Goal: Task Accomplishment & Management: Complete application form

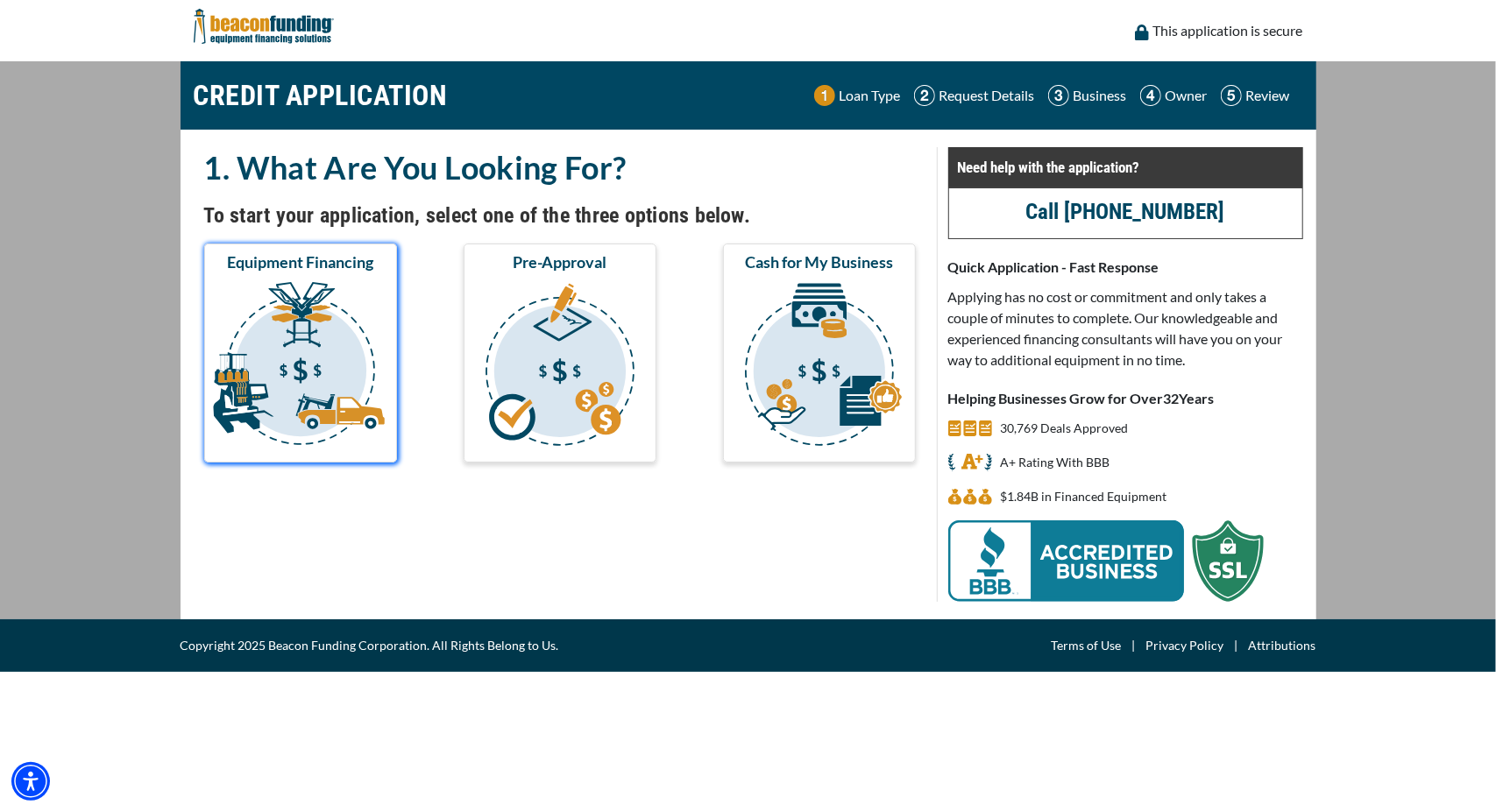
click at [286, 379] on img "submit" at bounding box center [300, 366] width 185 height 175
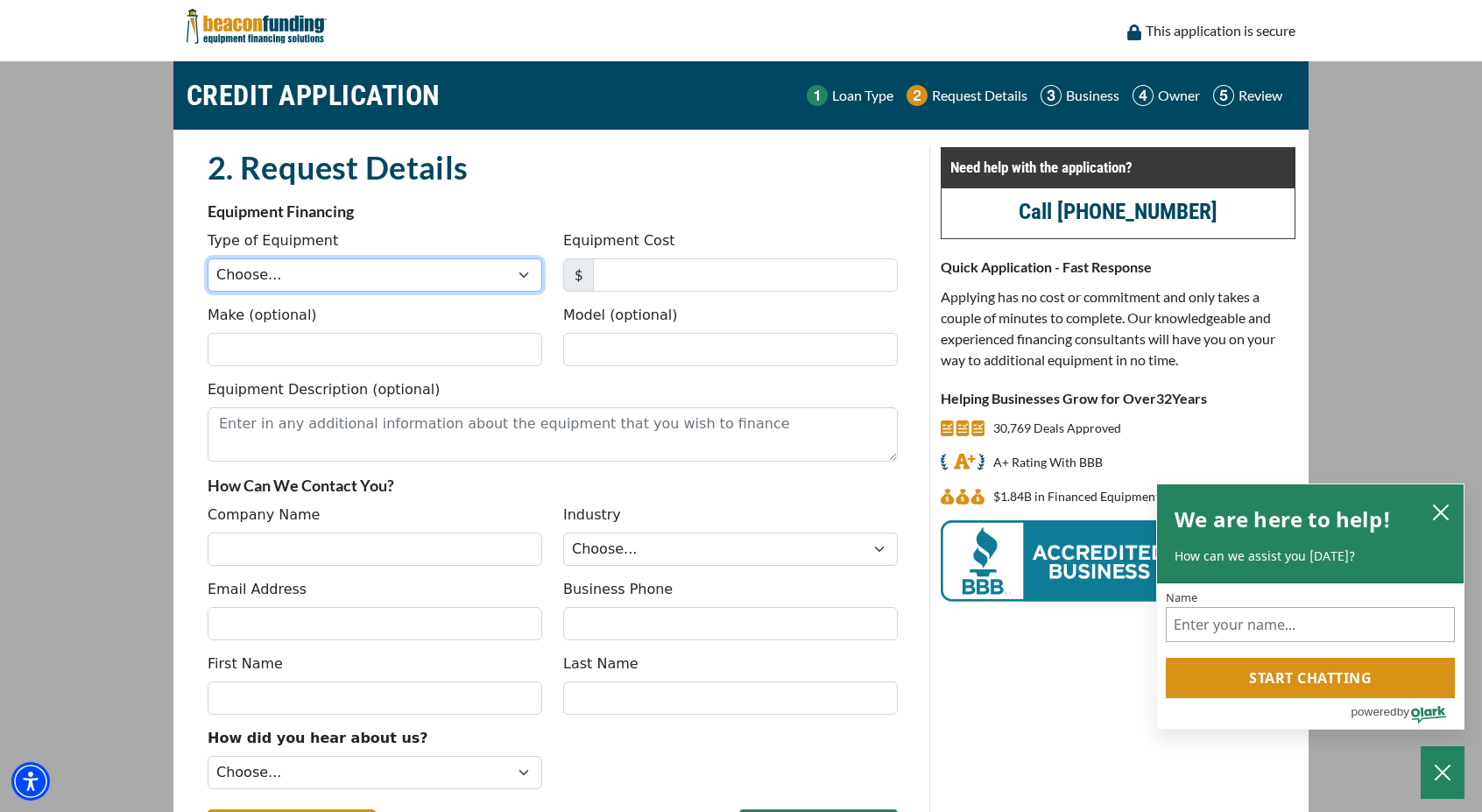
click at [523, 280] on select "Choose... Backhoe Boom/Bucket Truck Chipper Commercial Mower Crane DTG/DTF Prin…" at bounding box center [375, 275] width 335 height 33
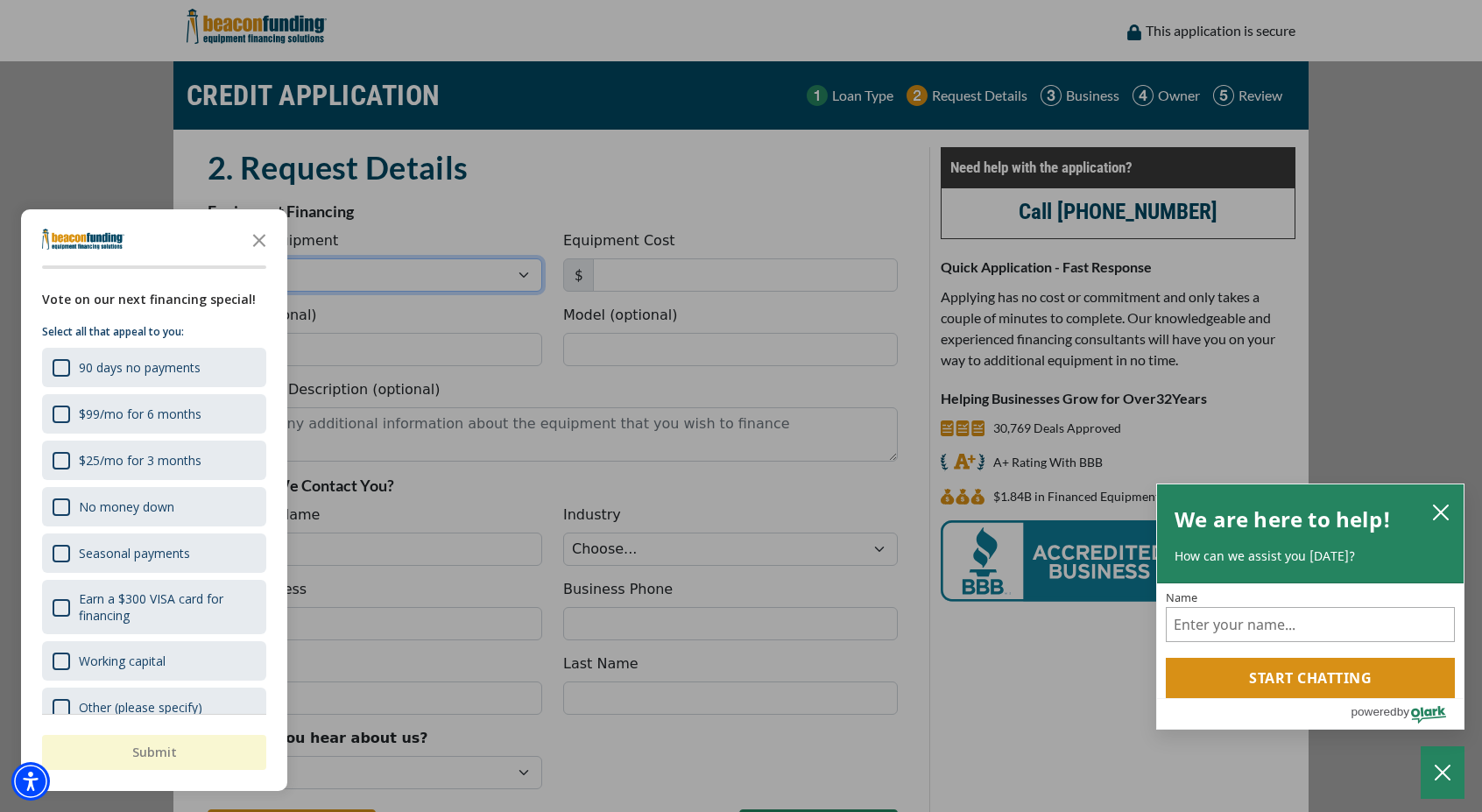
select select "13"
click at [208, 259] on select "Choose... Backhoe Boom/Bucket Truck Chipper Commercial Mower Crane DTG/DTF Prin…" at bounding box center [375, 275] width 335 height 33
click at [262, 238] on polygon "Close the survey" at bounding box center [260, 240] width 14 height 14
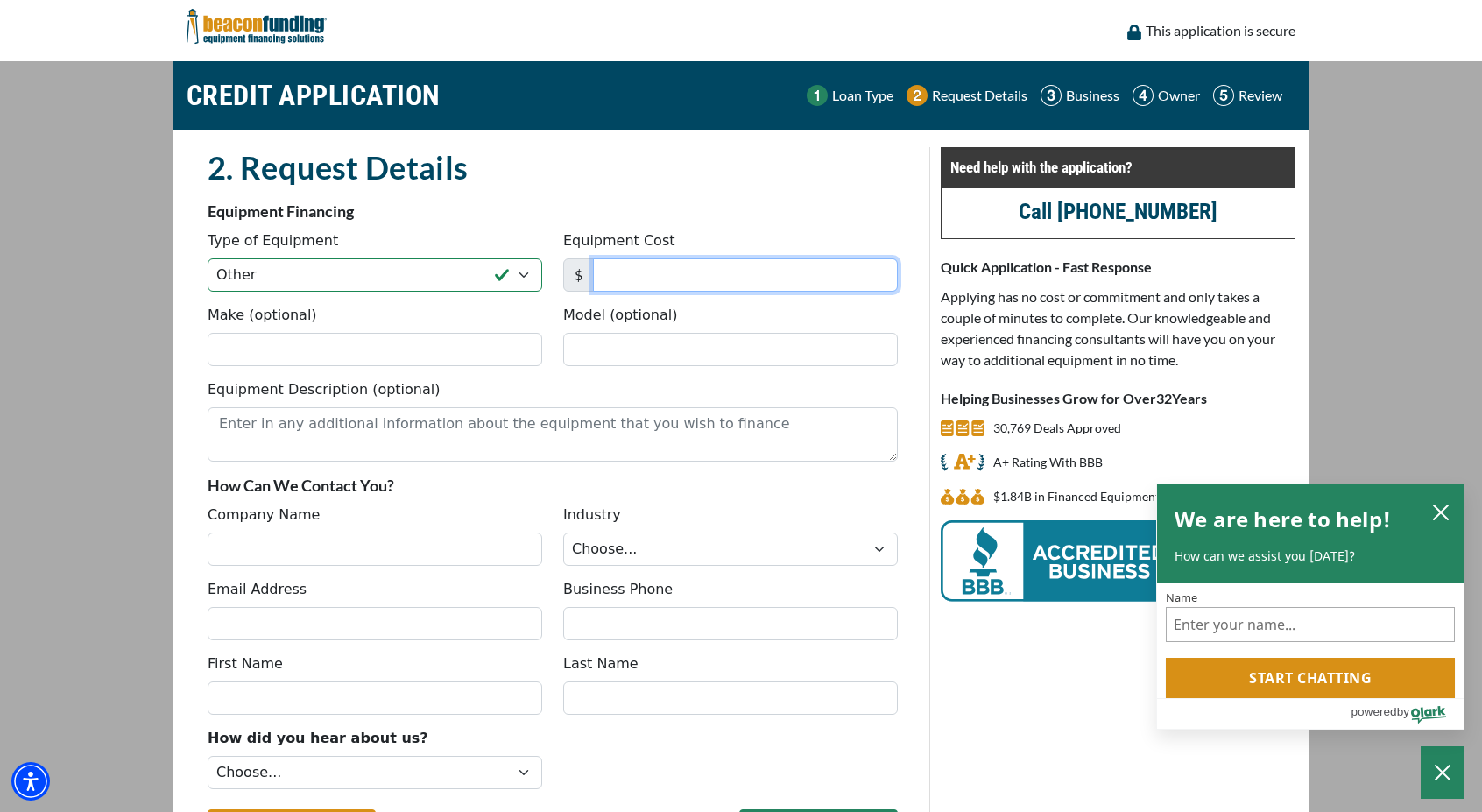
click at [629, 270] on input "Equipment Cost" at bounding box center [745, 275] width 305 height 33
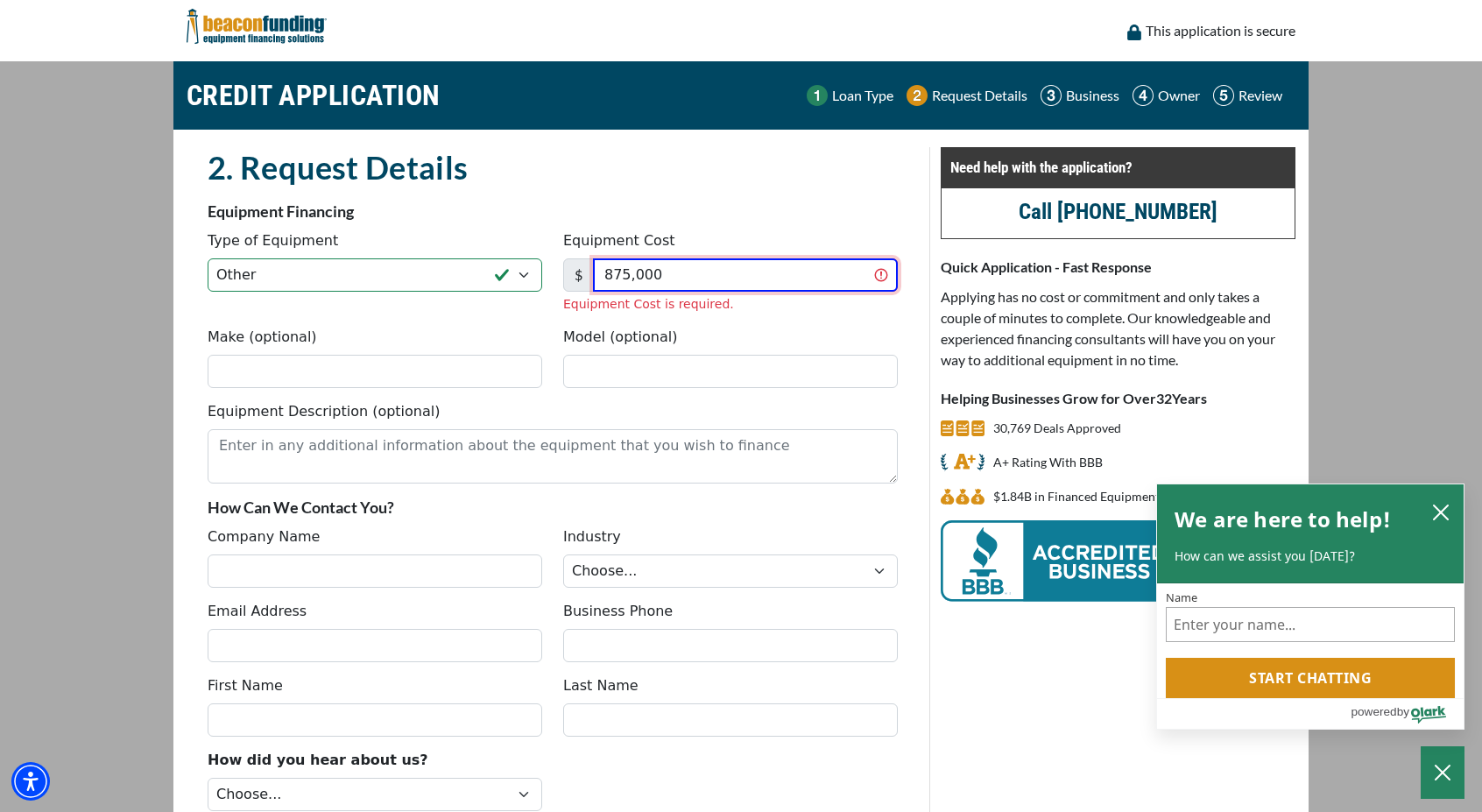
type input "875,000"
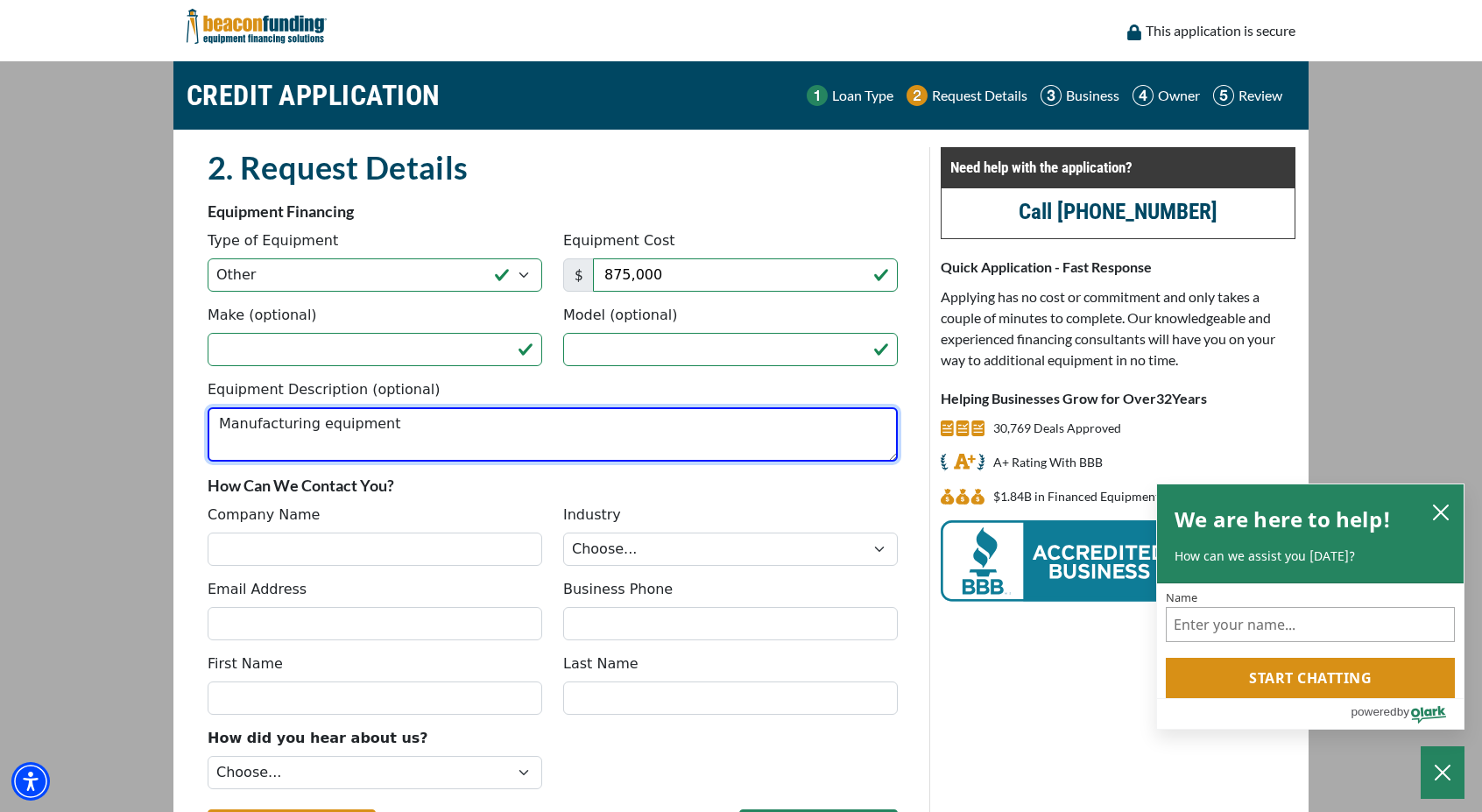
type textarea "Manufacturing equipment"
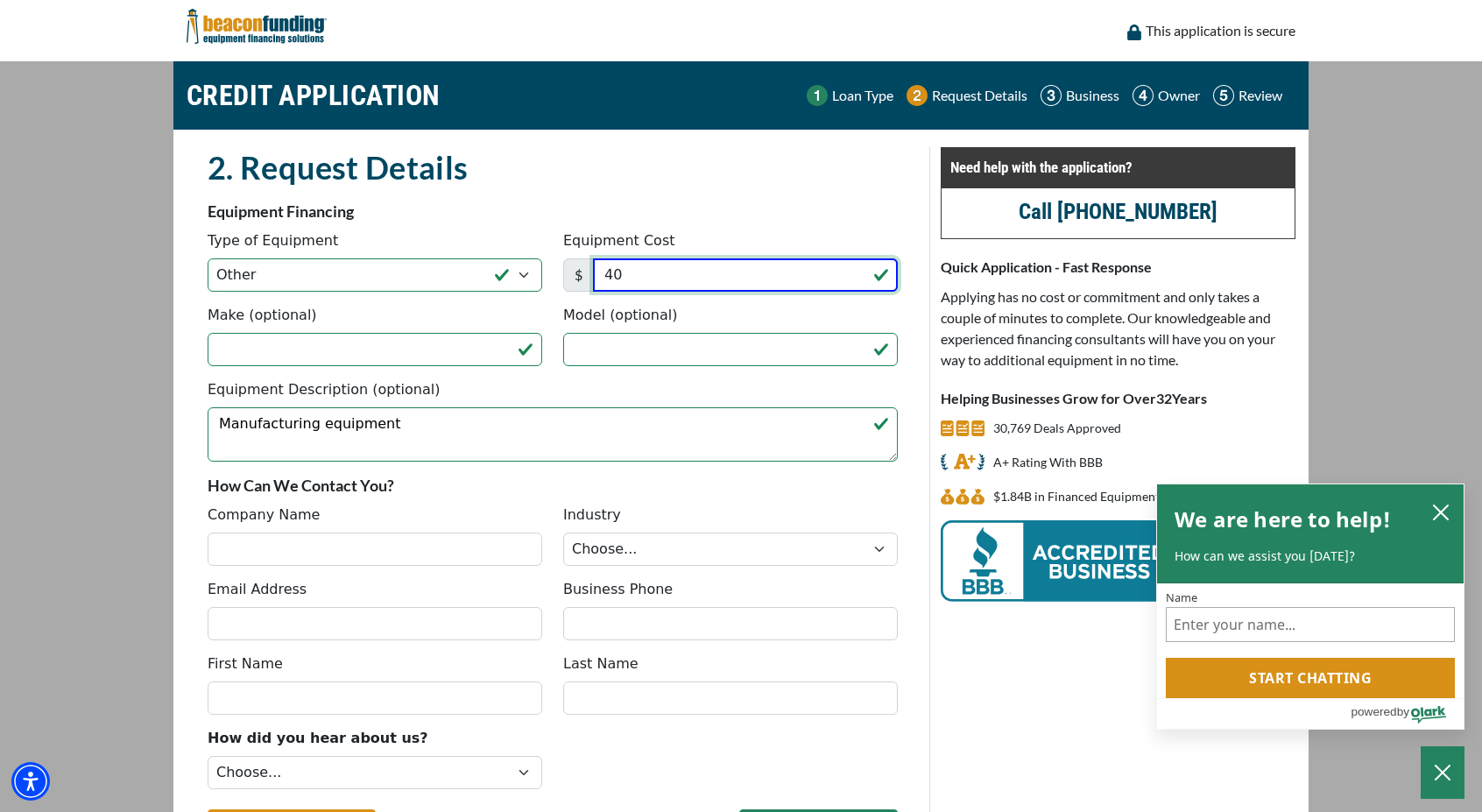
type input "4"
type input "350,000"
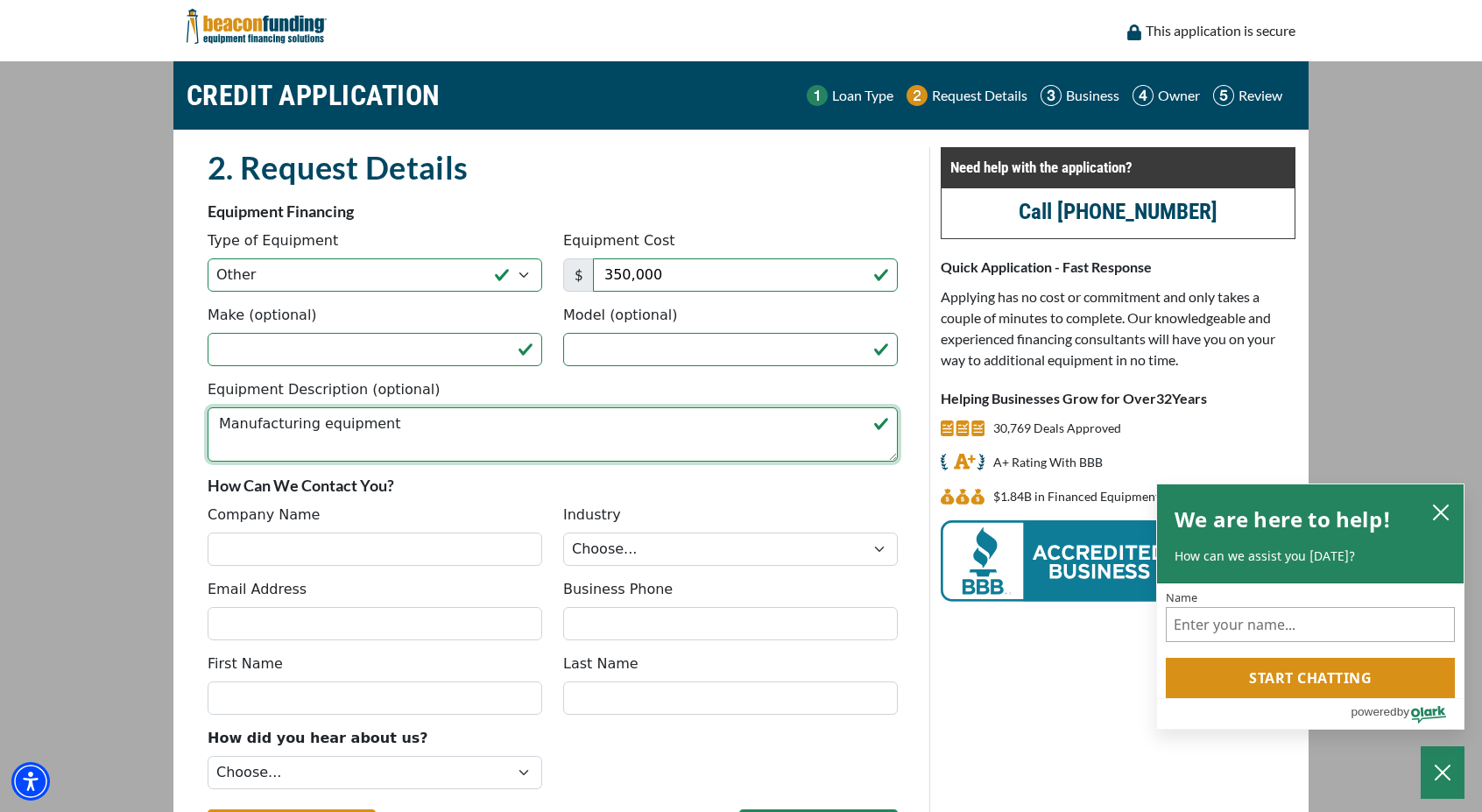
click at [468, 435] on textarea "Manufacturing equipment" at bounding box center [552, 434] width 690 height 54
type textarea "Manufacturing equipment for synthetic turf production"
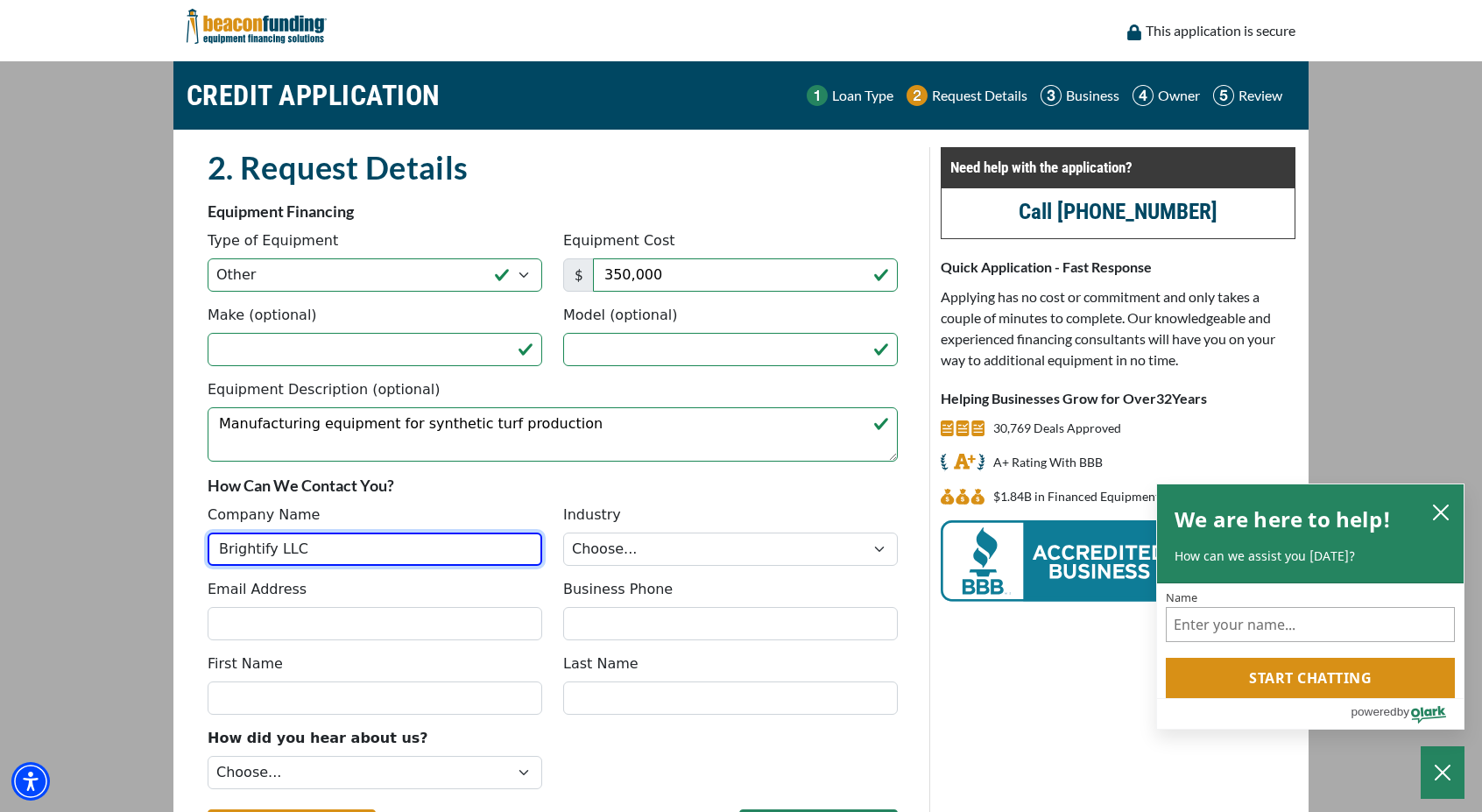
type input "Brightify LLC"
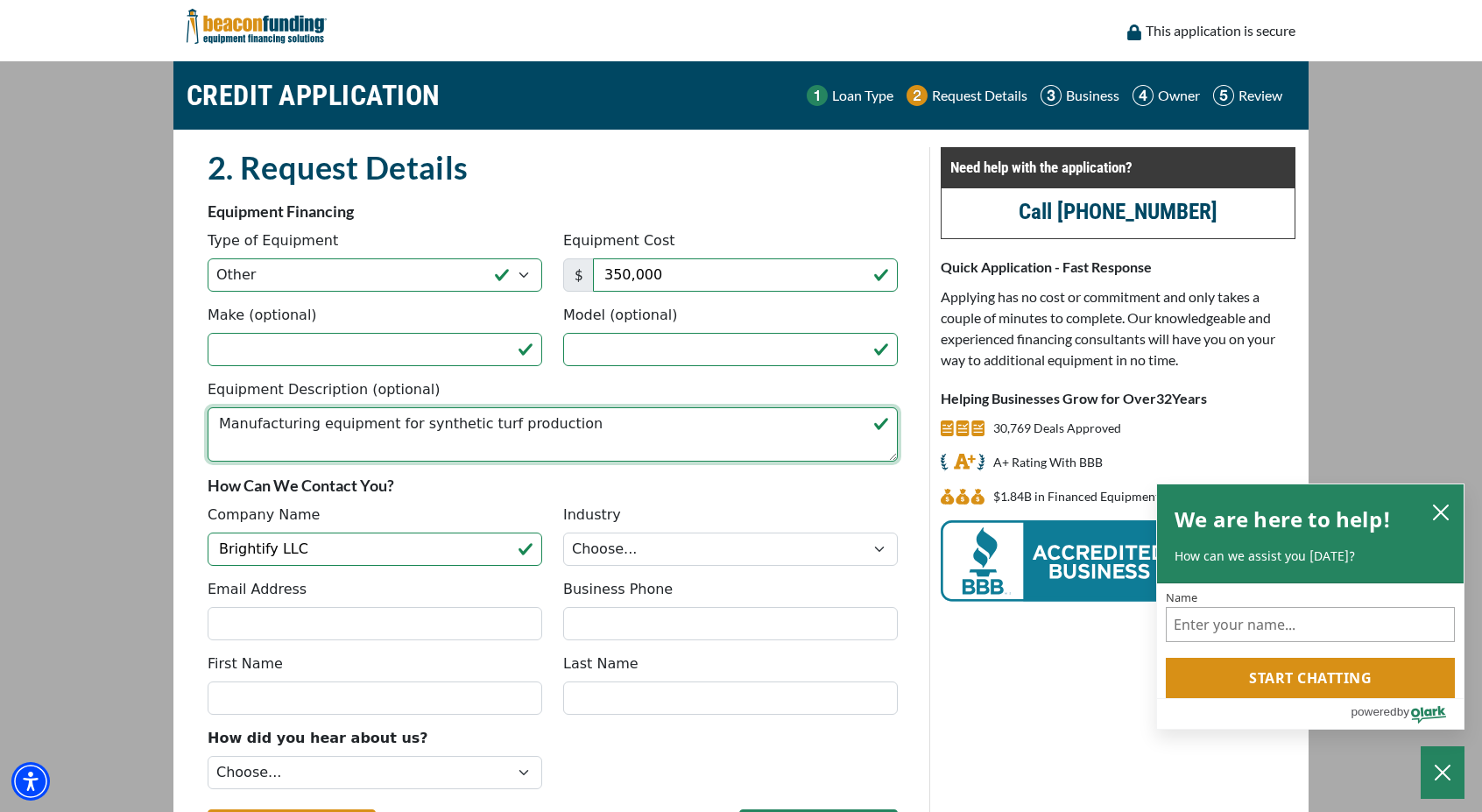
click at [583, 435] on textarea "Manufacturing equipment for synthetic turf production" at bounding box center [552, 434] width 690 height 54
type textarea "Manufacturing equipment for synthetic turf production as part of a business pur…"
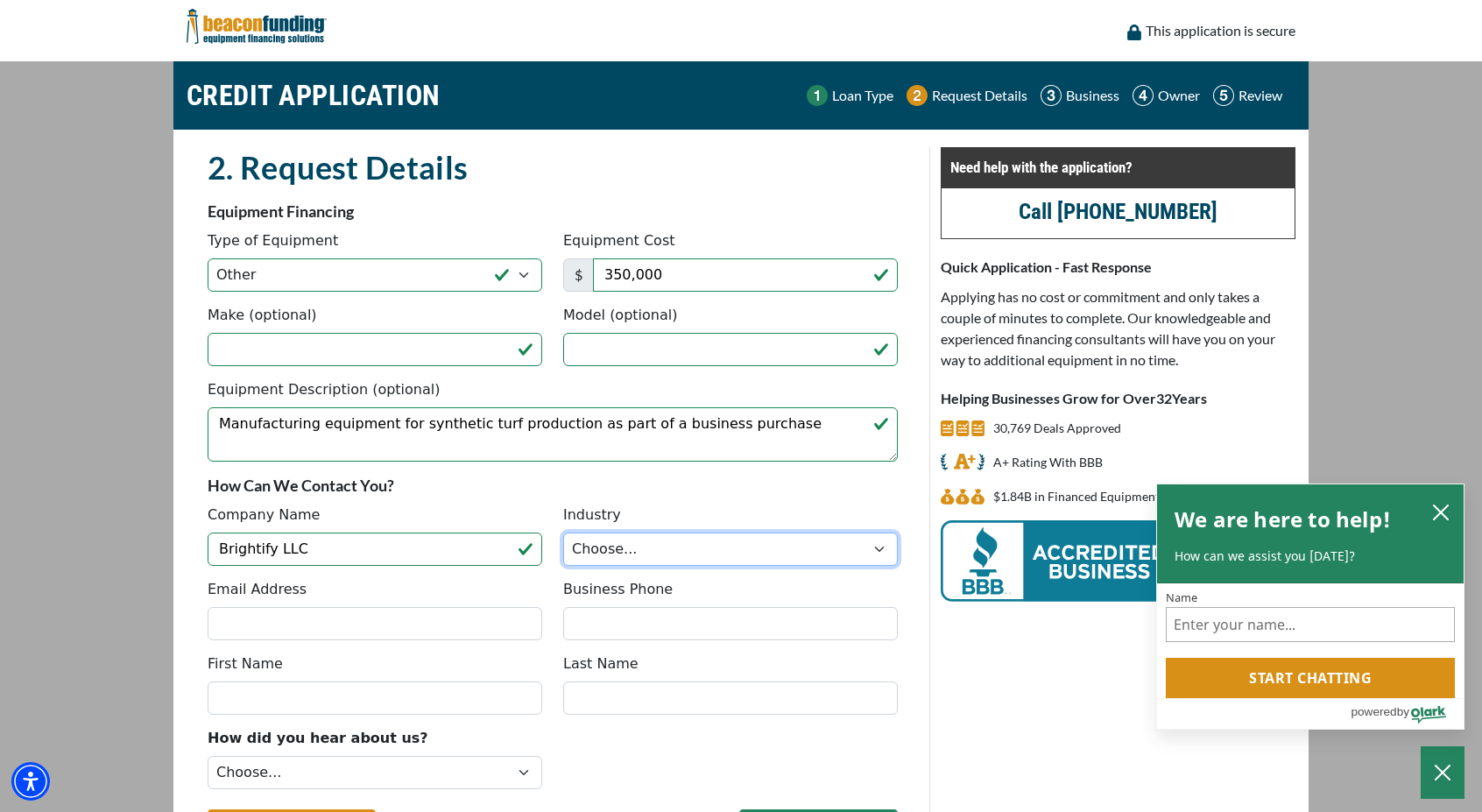
click at [638, 553] on select "Choose... Towing Landscape/Hardscape Decorated Apparel Septic Light Constructio…" at bounding box center [730, 549] width 335 height 33
select select "2"
click at [563, 533] on select "Choose... Towing Landscape/Hardscape Decorated Apparel Septic Light Constructio…" at bounding box center [730, 549] width 335 height 33
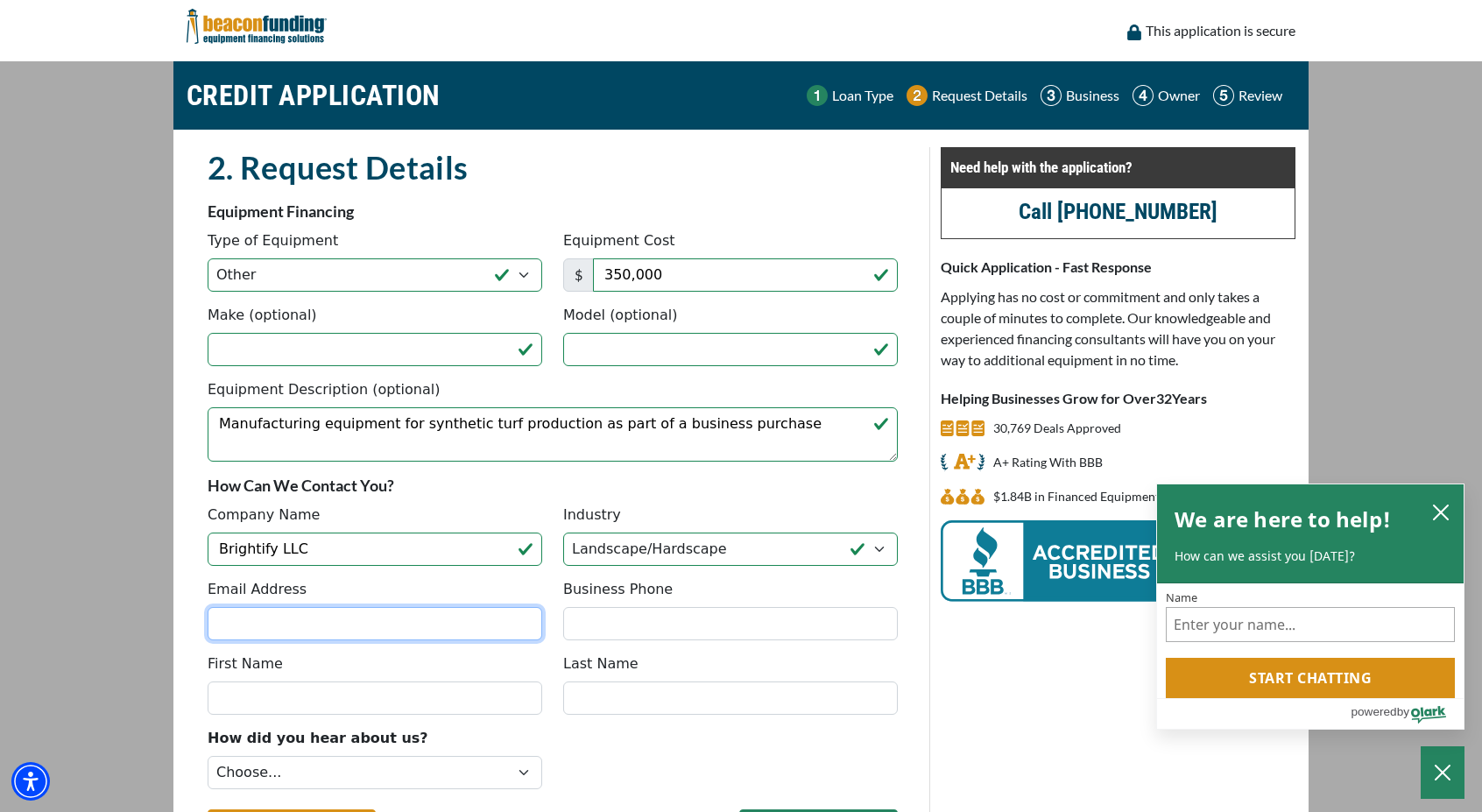
click at [428, 630] on input "Email Address" at bounding box center [375, 624] width 335 height 33
type input "johntbaize@gmail.com"
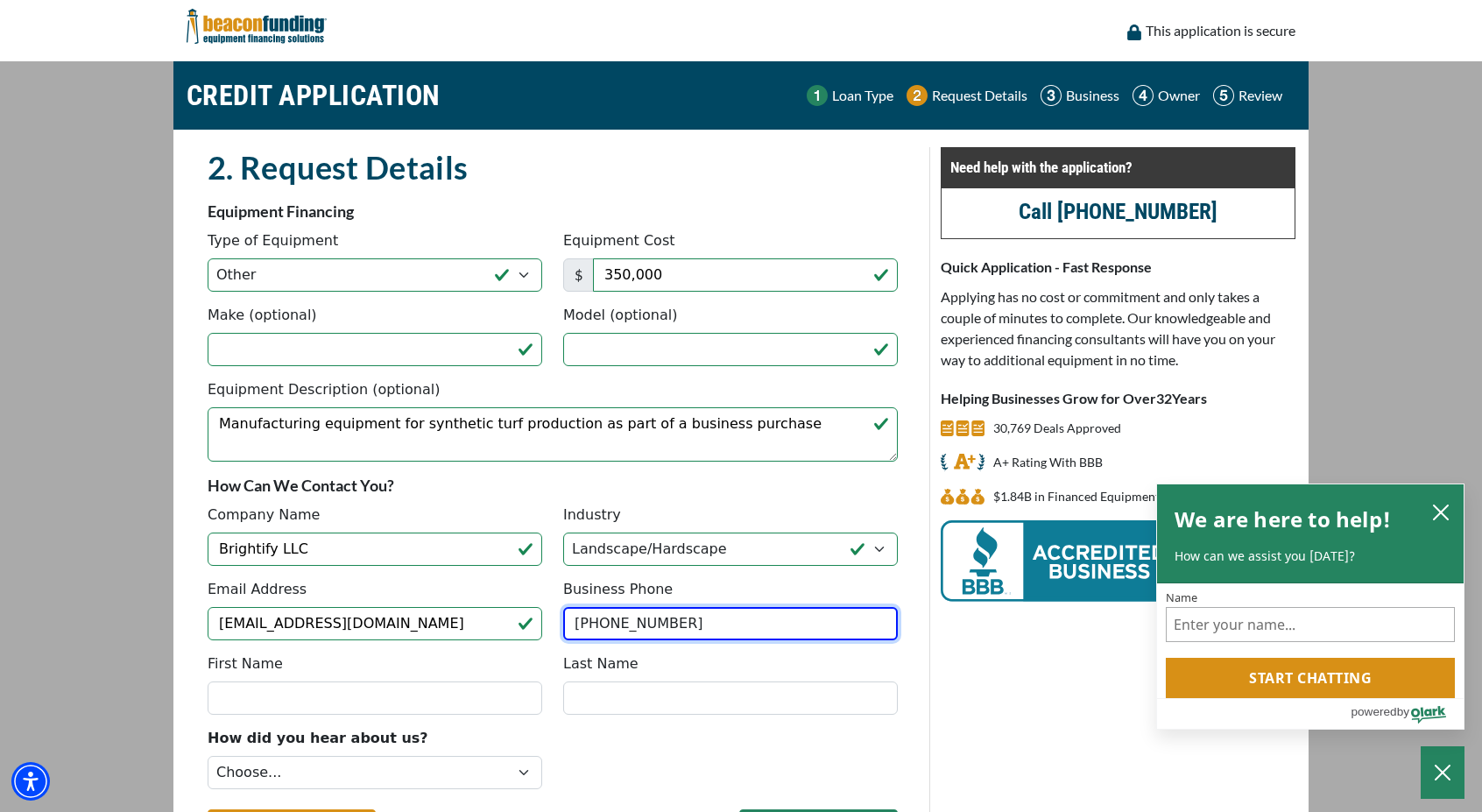
type input "[PHONE_NUMBER]"
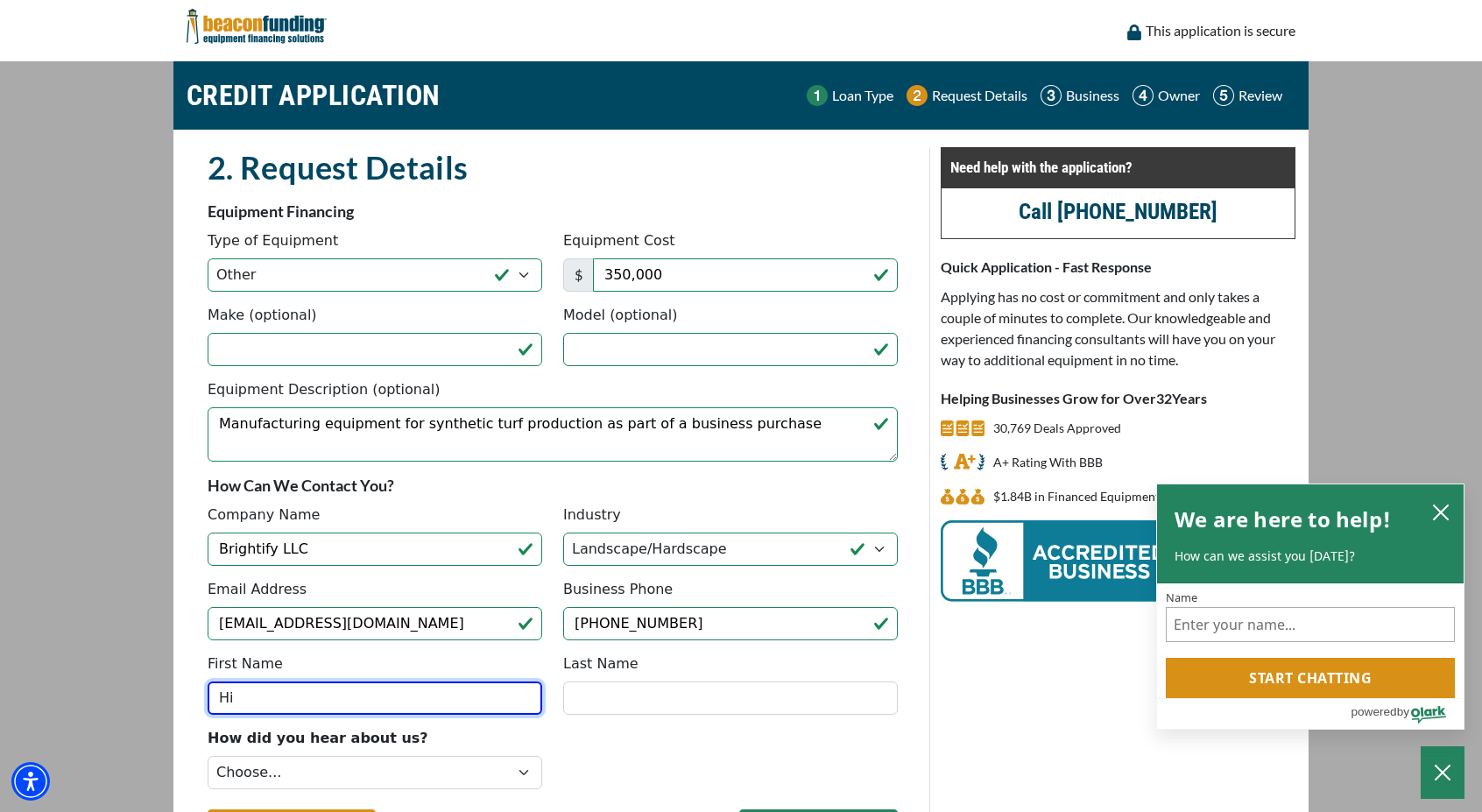
type input "H"
type input "John"
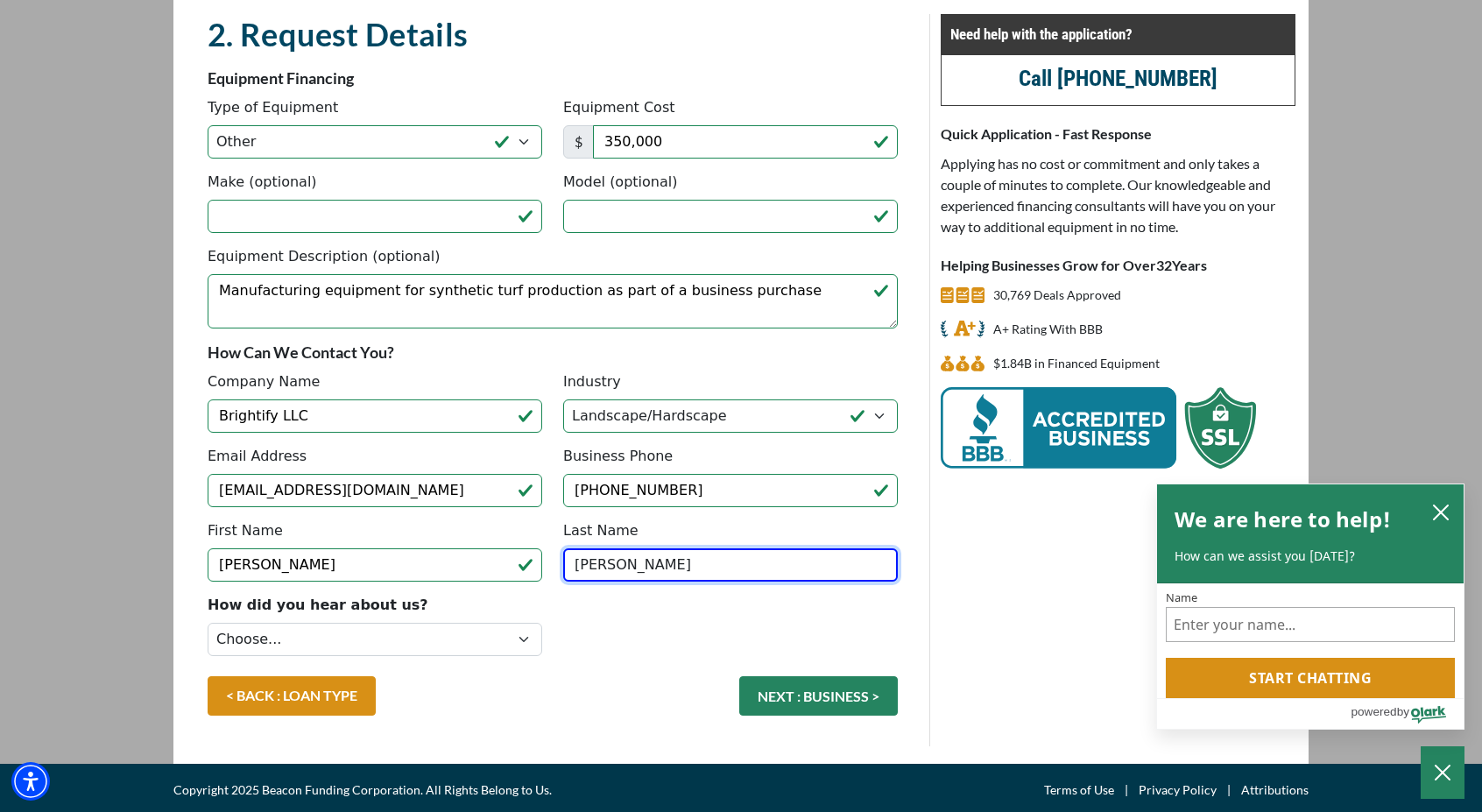
scroll to position [116, 0]
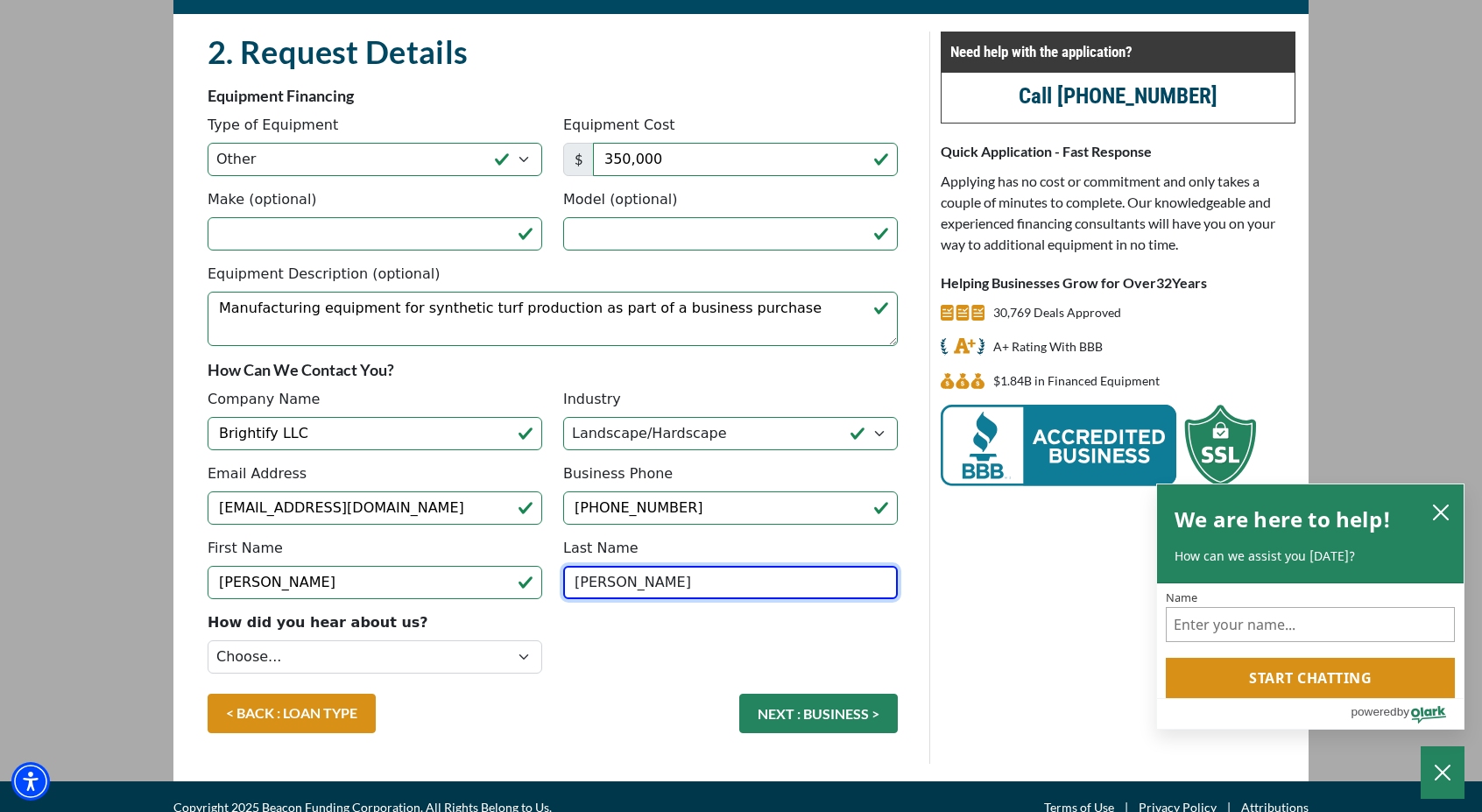
type input "Baize"
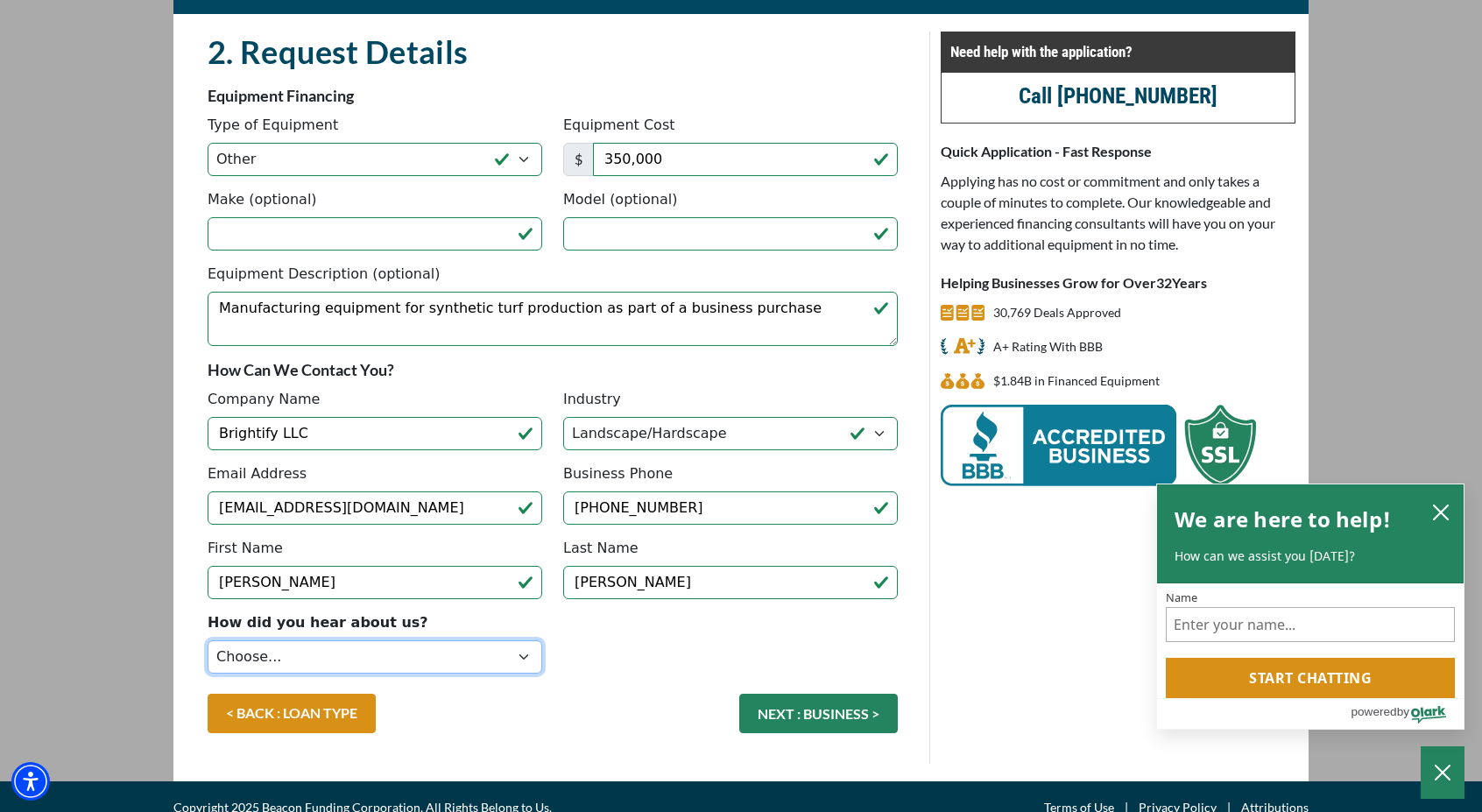
click at [489, 656] on select "Choose... Internet Search Vendor Referral Word of Mouth Client Referral Email E…" at bounding box center [375, 657] width 335 height 33
select select "5"
click at [208, 640] on select "Choose... Internet Search Vendor Referral Word of Mouth Client Referral Email E…" at bounding box center [375, 657] width 335 height 33
click at [798, 705] on button "NEXT : BUSINESS >" at bounding box center [819, 714] width 158 height 40
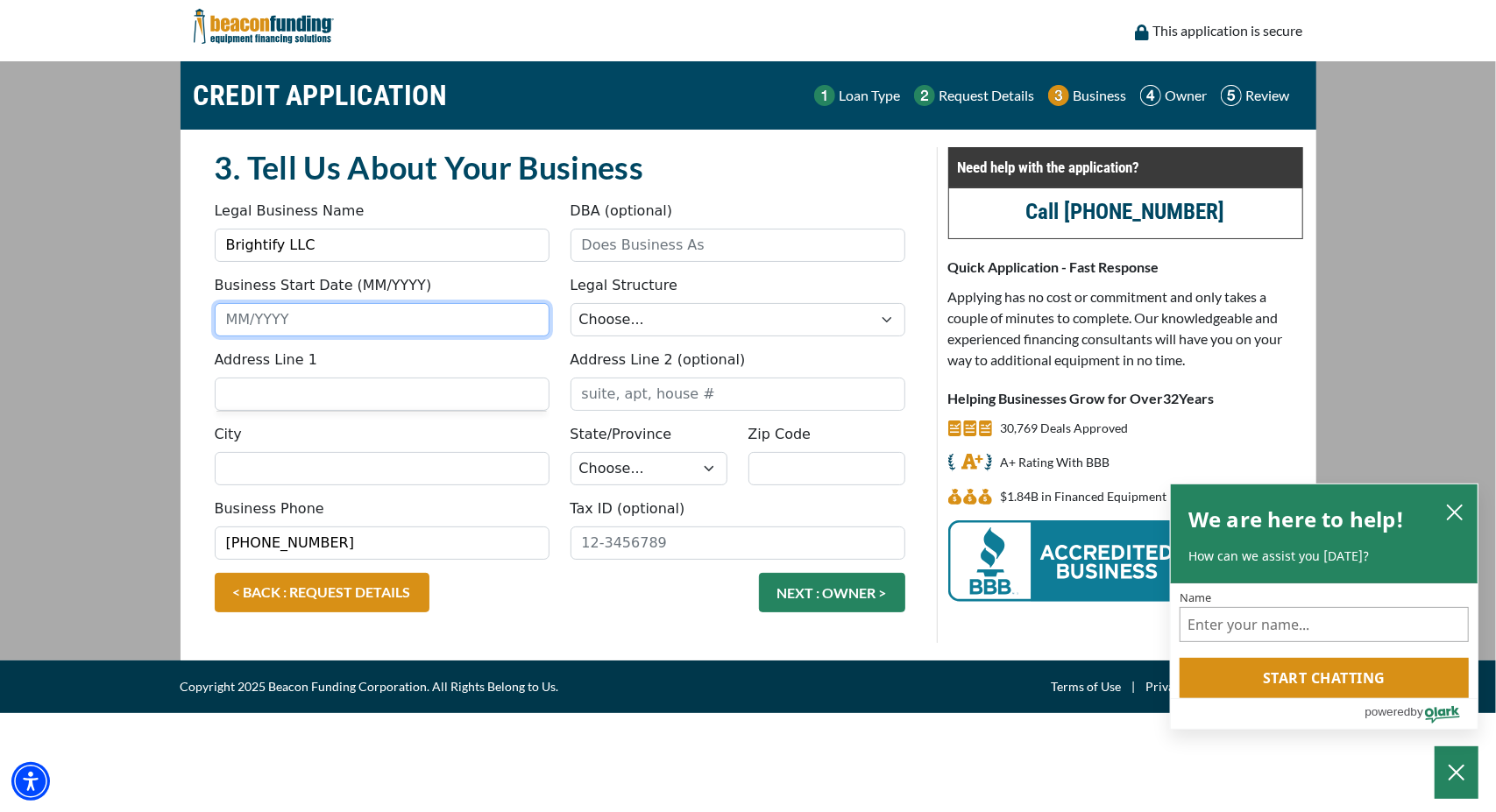
click at [428, 323] on input "Business Start Date (MM/YYYY)" at bounding box center [381, 320] width 335 height 33
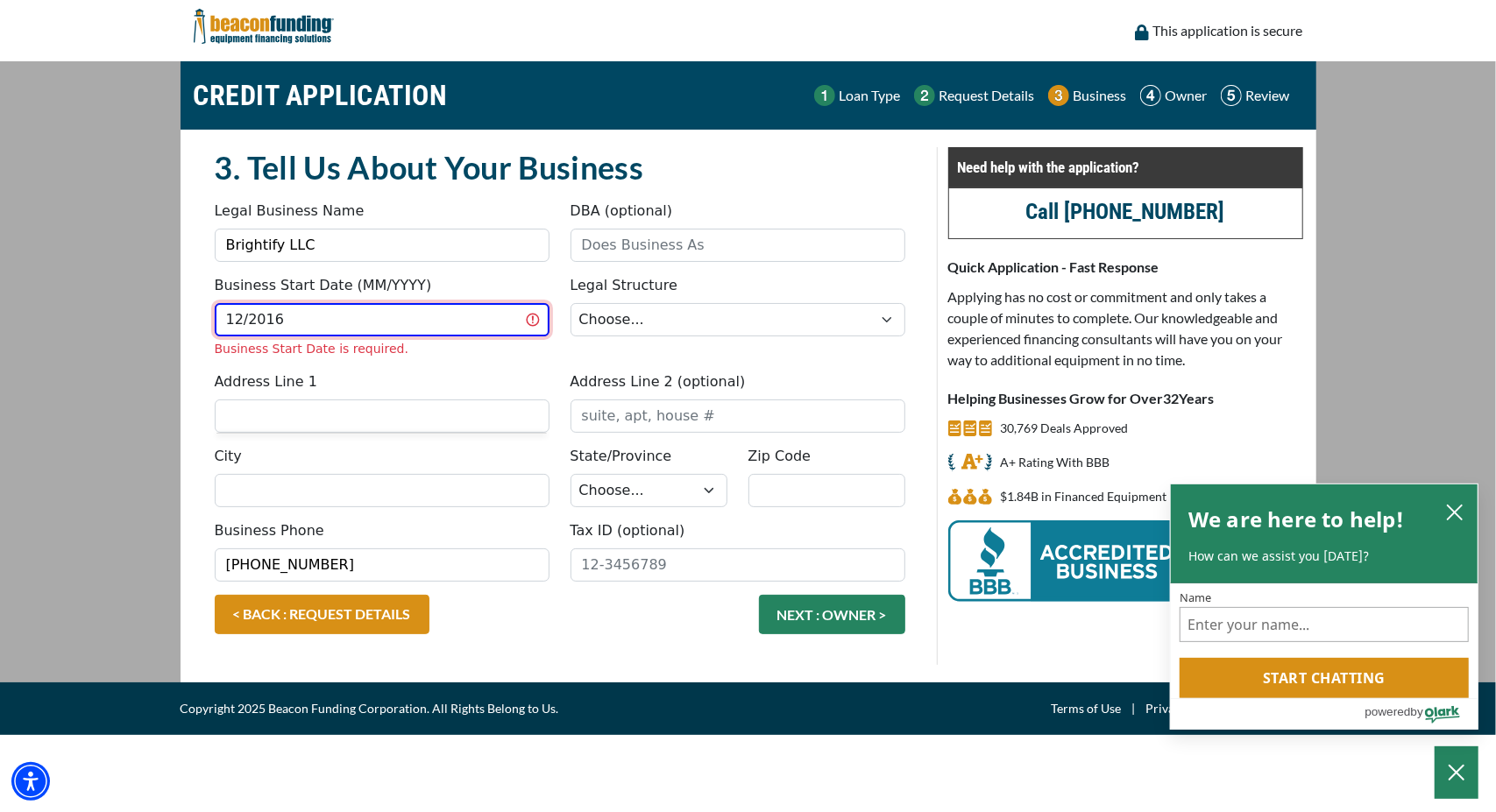
type input "12/2016"
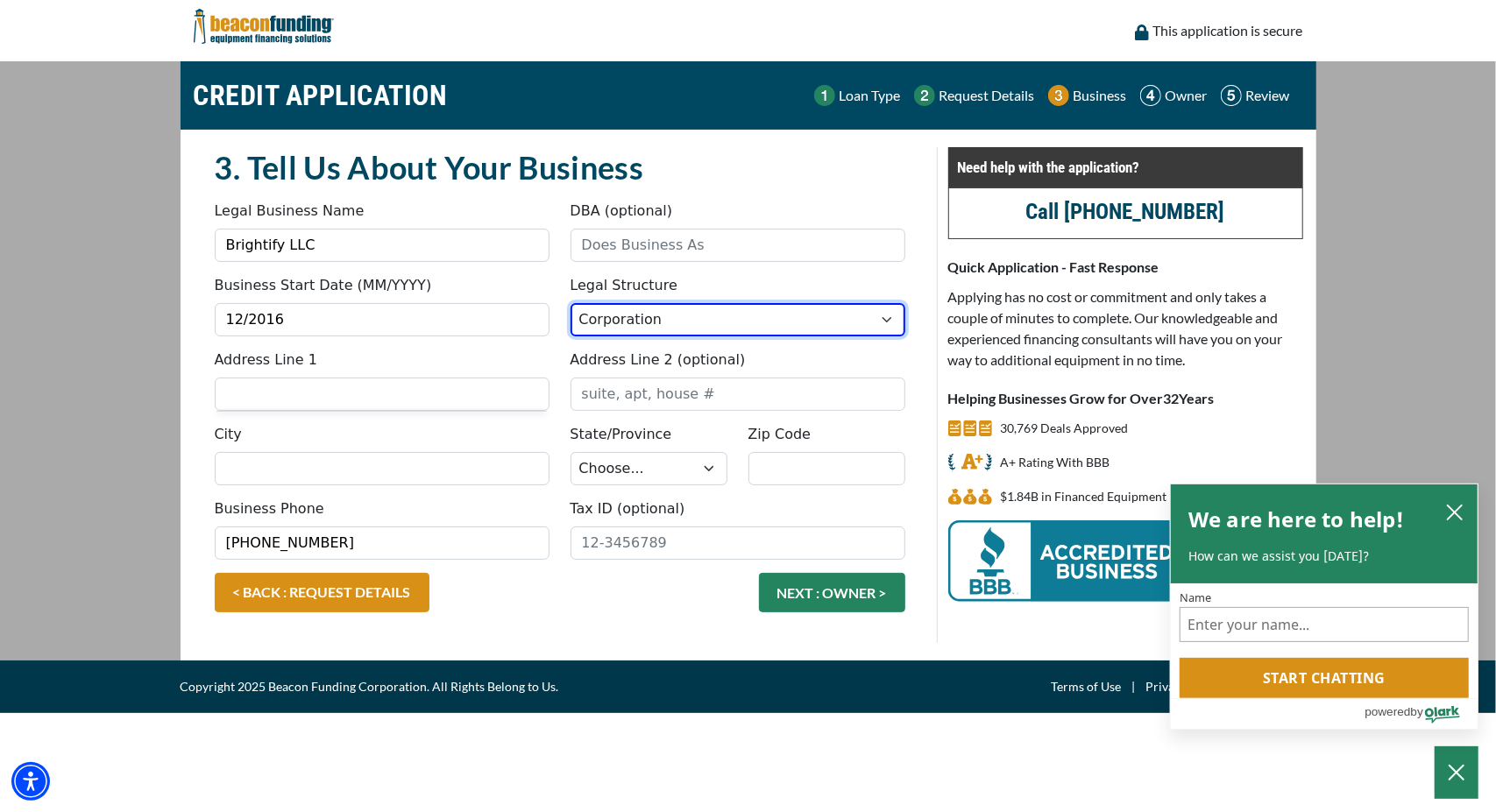
select select "2"
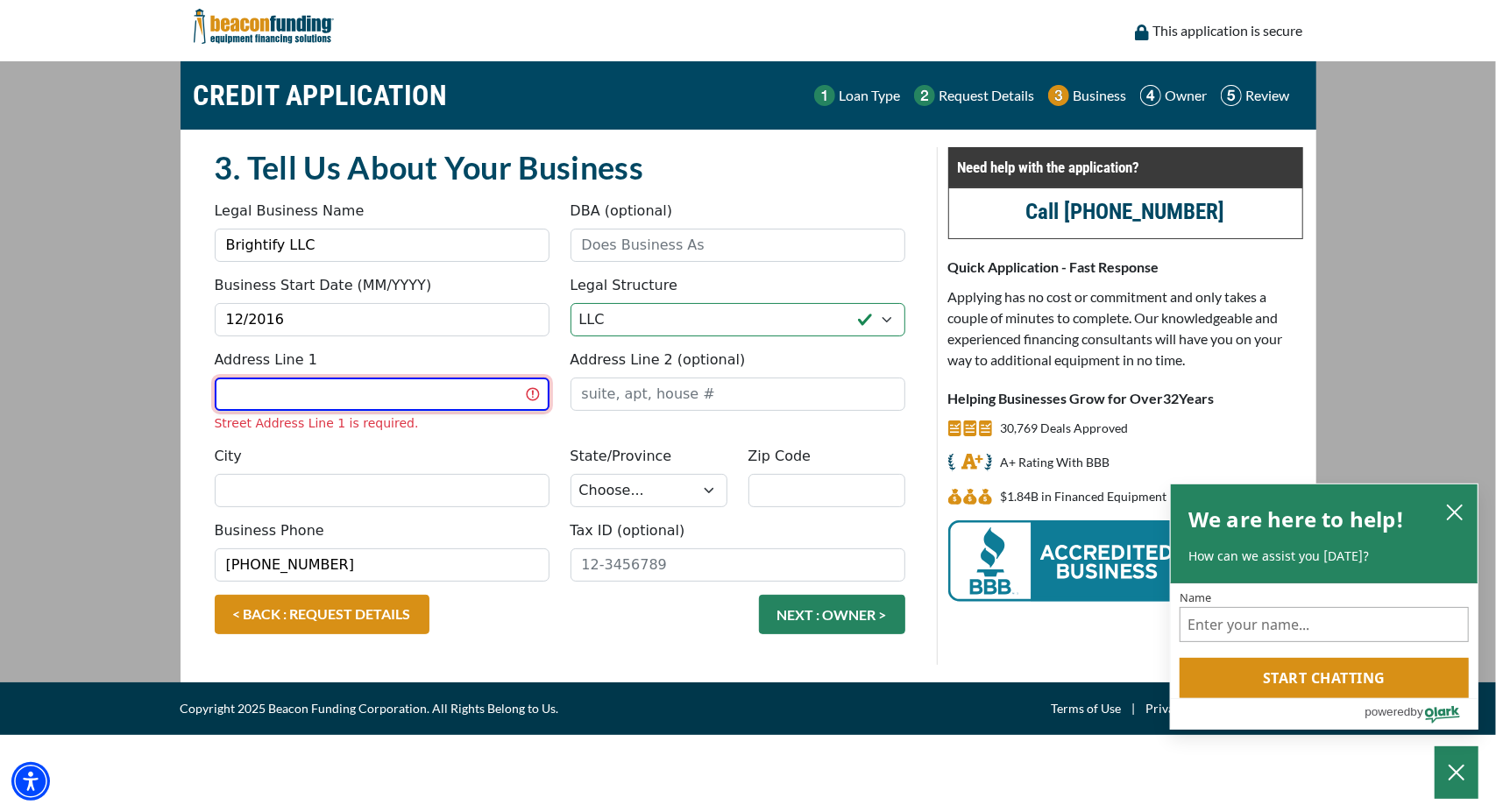
click at [514, 392] on input "Address Line 1" at bounding box center [381, 394] width 335 height 33
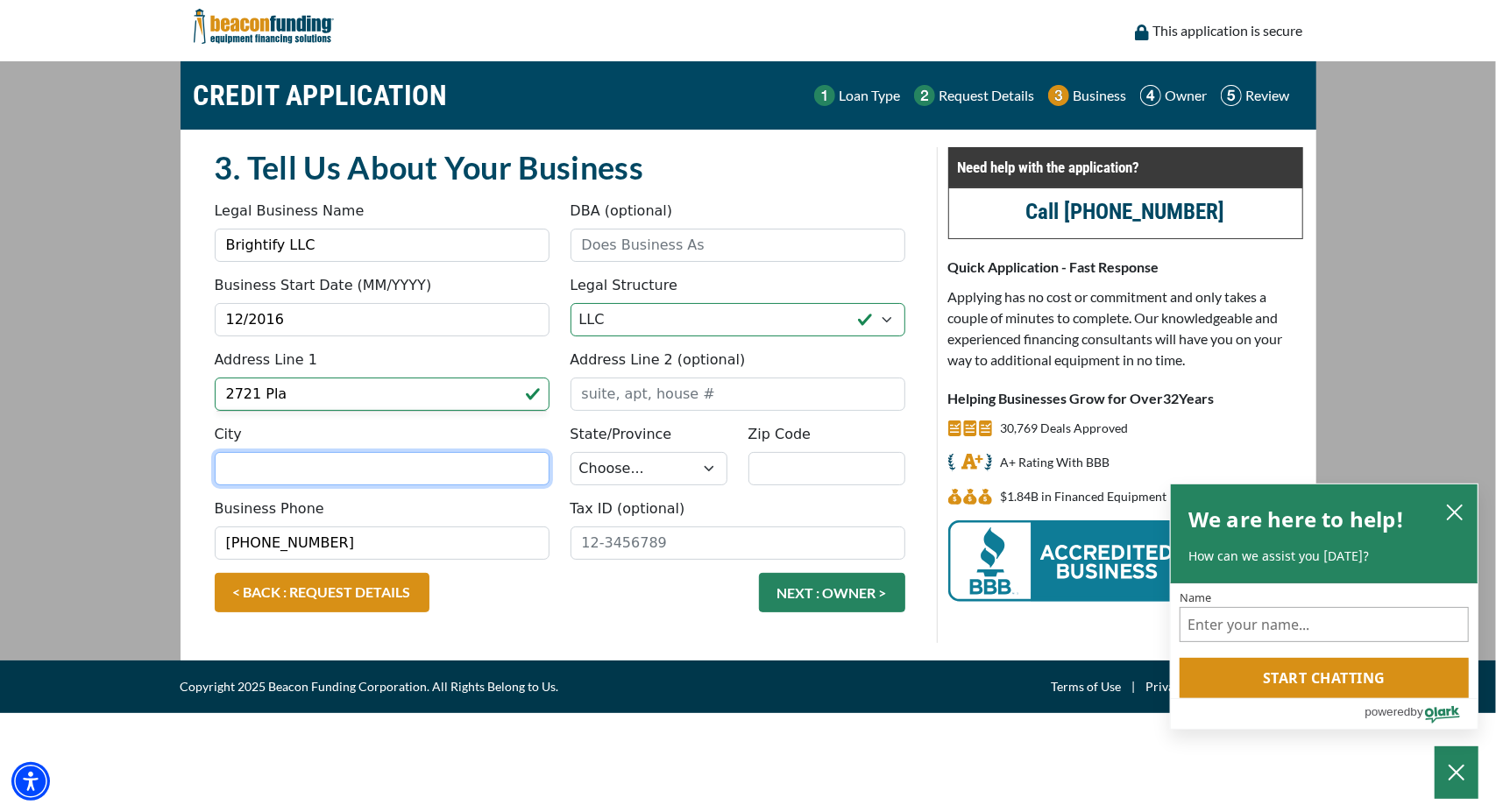
click at [475, 470] on input "City" at bounding box center [381, 468] width 335 height 33
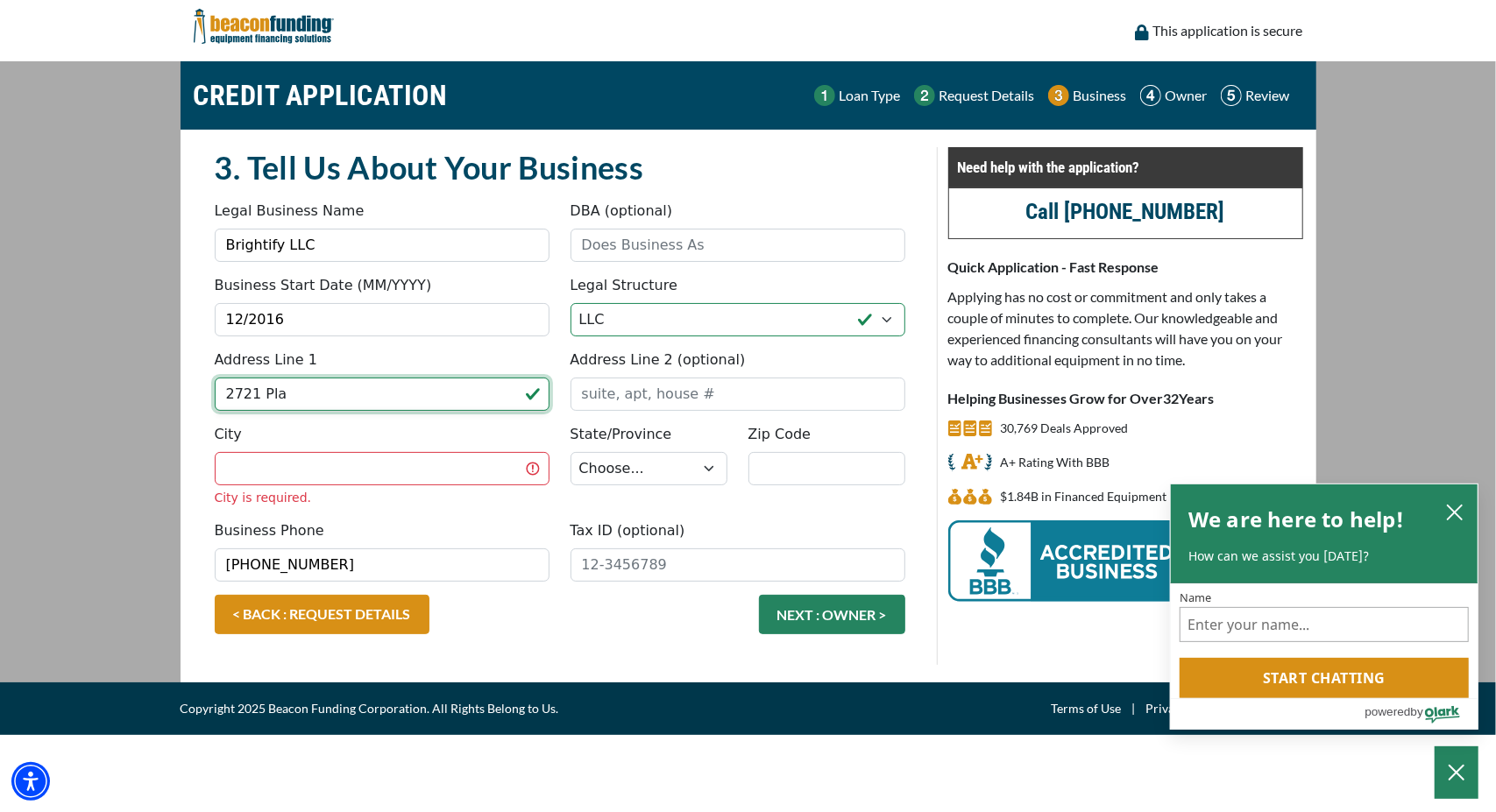
click at [431, 396] on input "2721 Pla" at bounding box center [381, 394] width 335 height 33
click at [394, 399] on input "2721 Plan" at bounding box center [381, 394] width 335 height 33
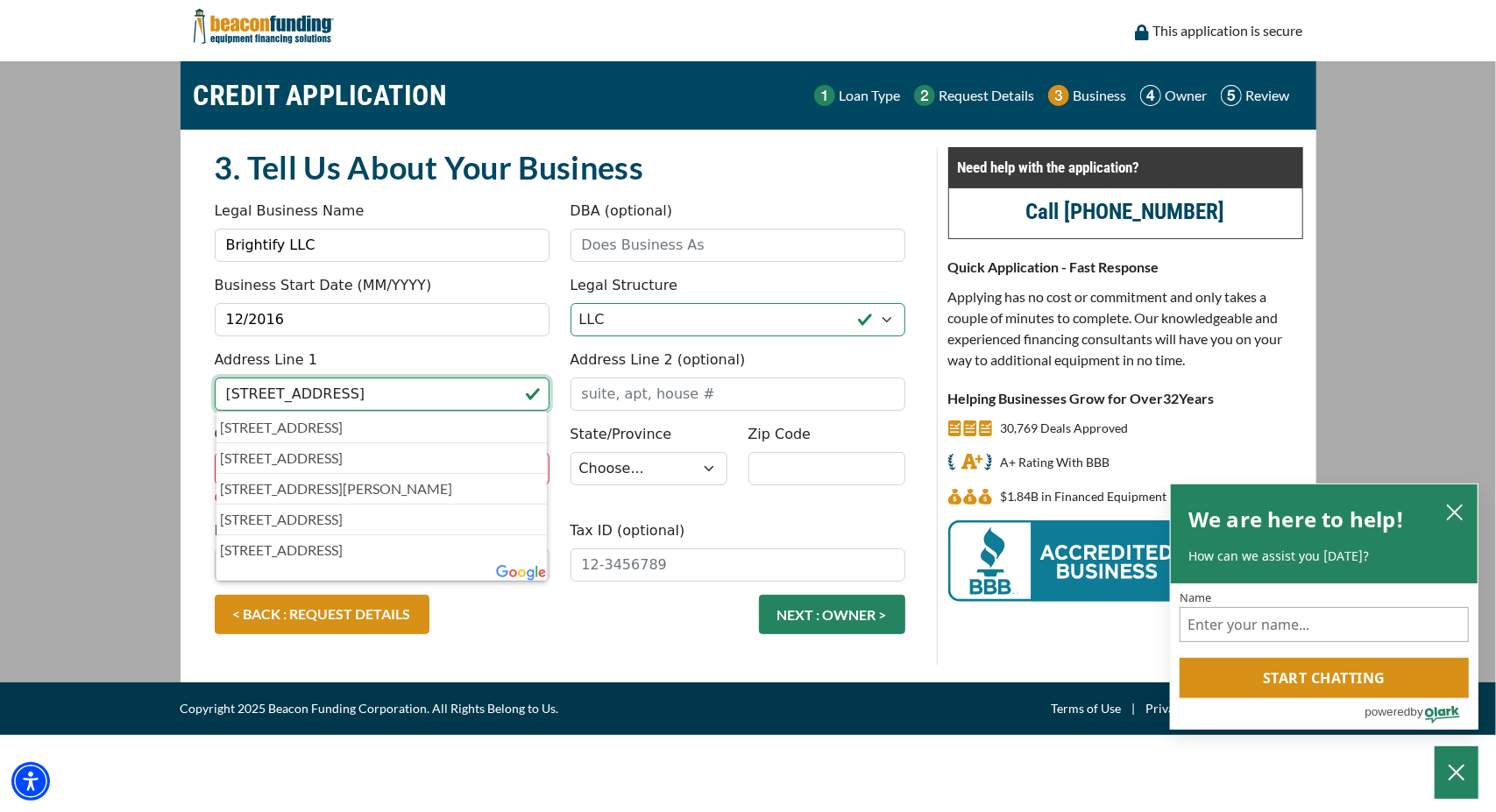
type input "[STREET_ADDRESS]"
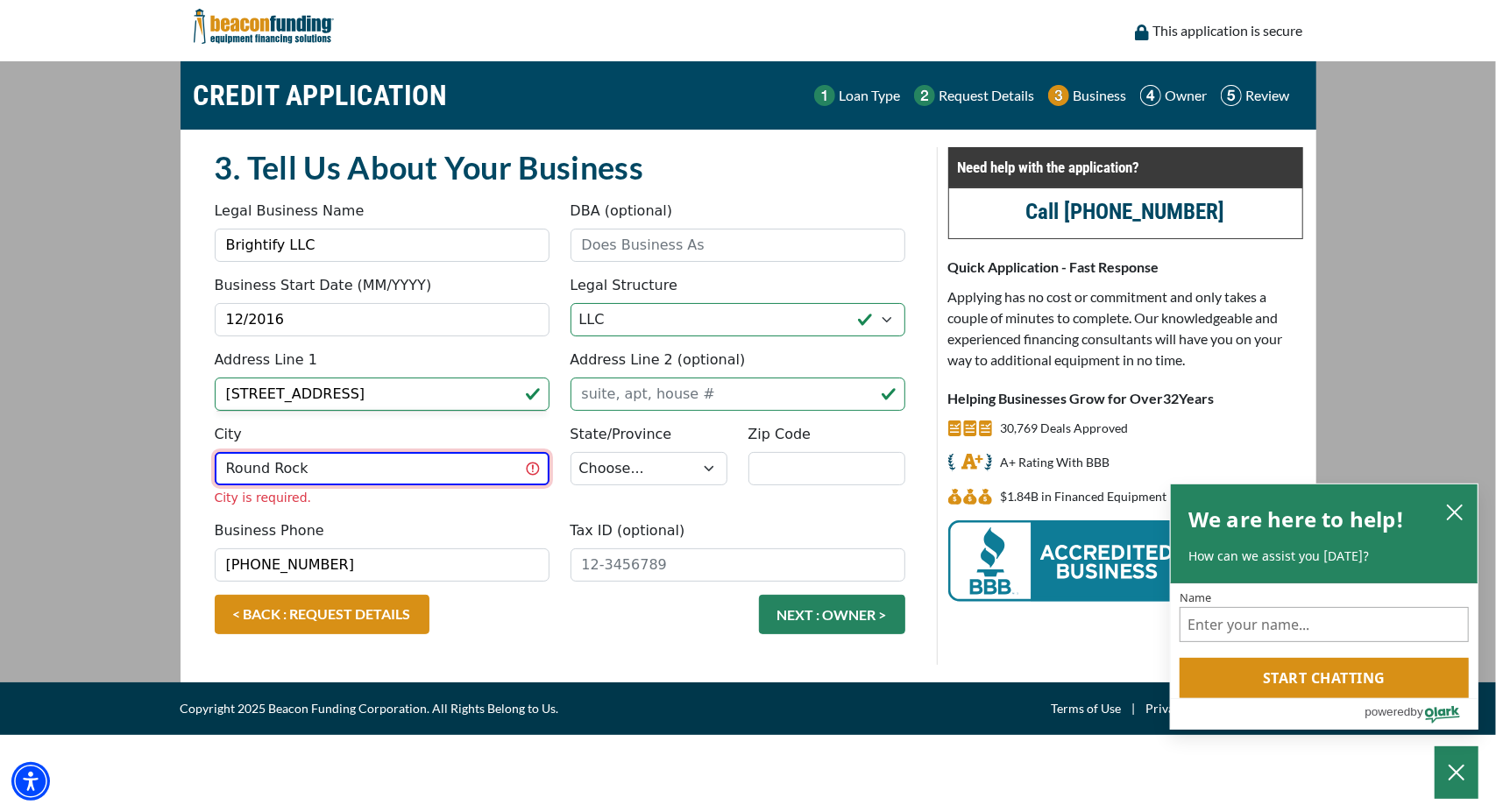
type input "Round Rock"
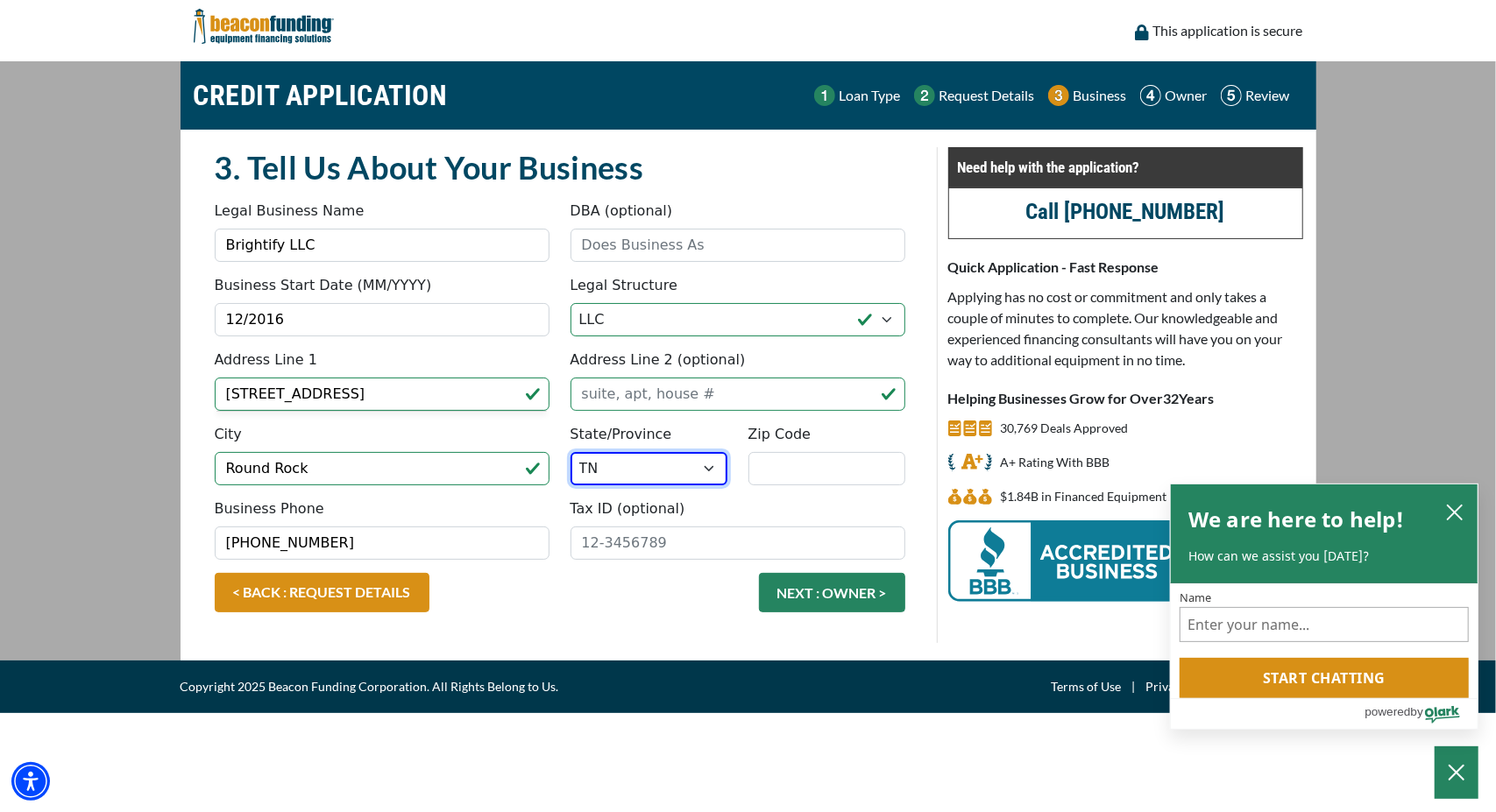
select select "45"
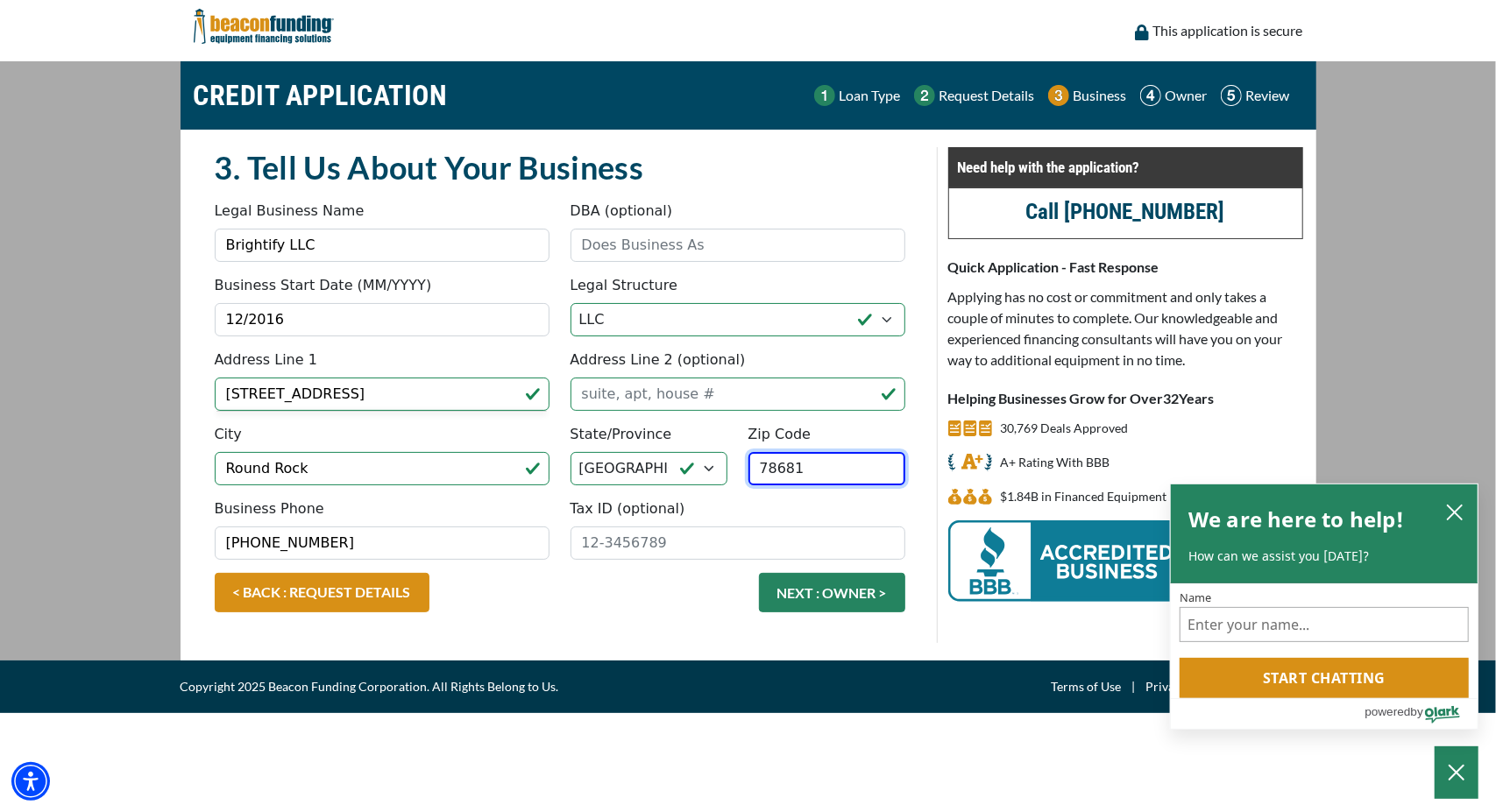
type input "78681"
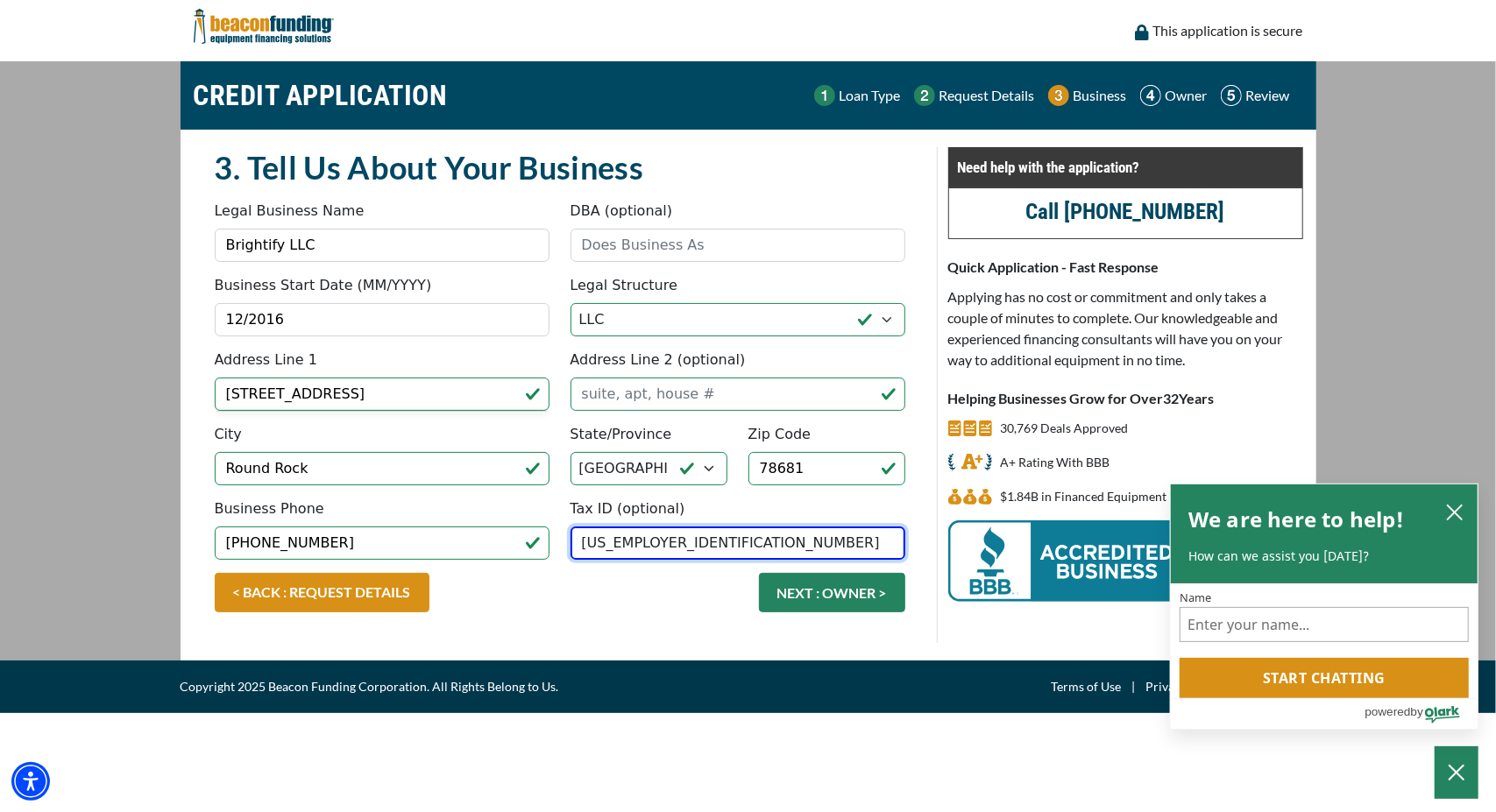
type input "[US_EMPLOYER_IDENTIFICATION_NUMBER]"
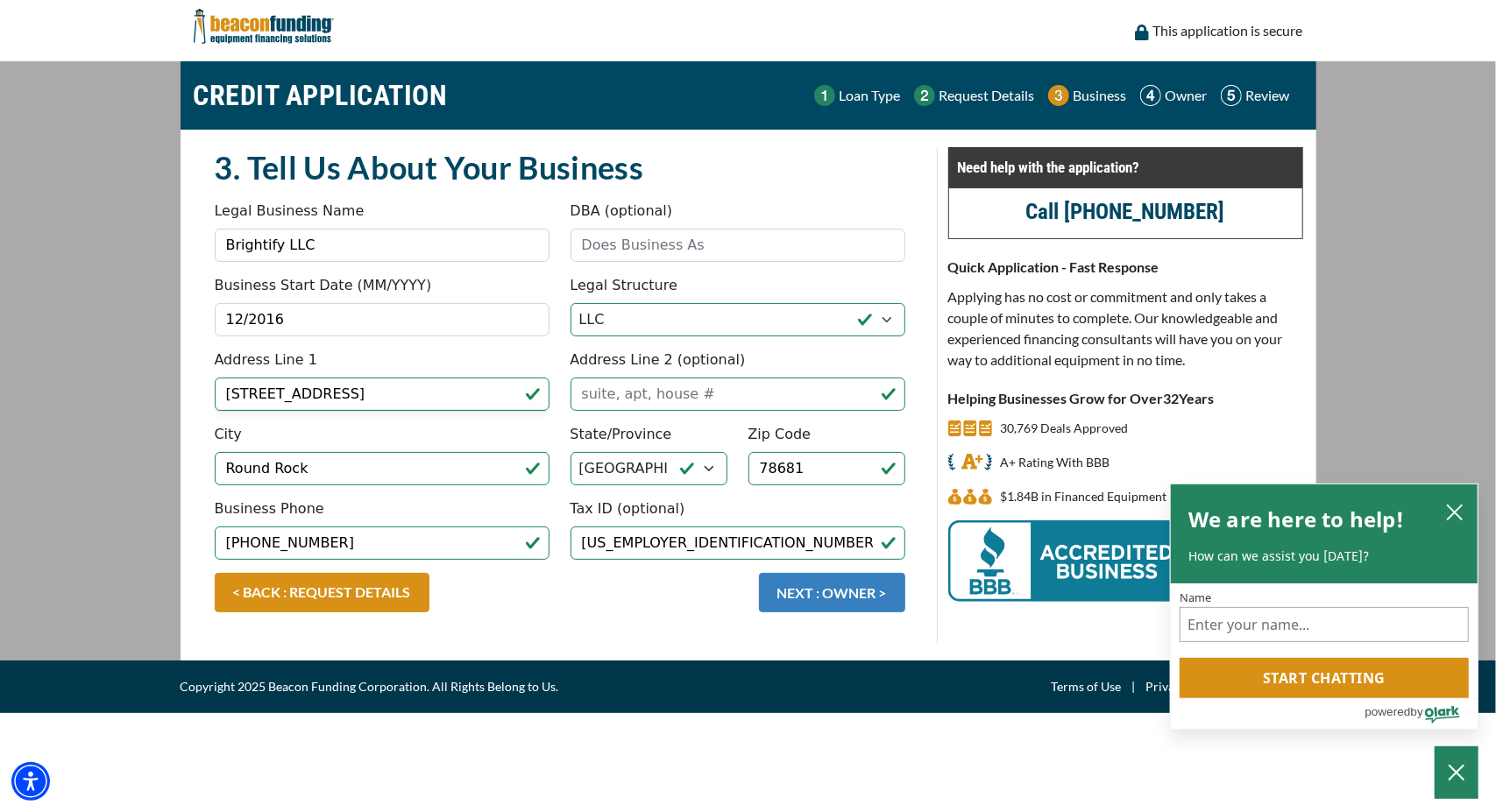
click at [836, 589] on button "NEXT : OWNER >" at bounding box center [833, 592] width 147 height 40
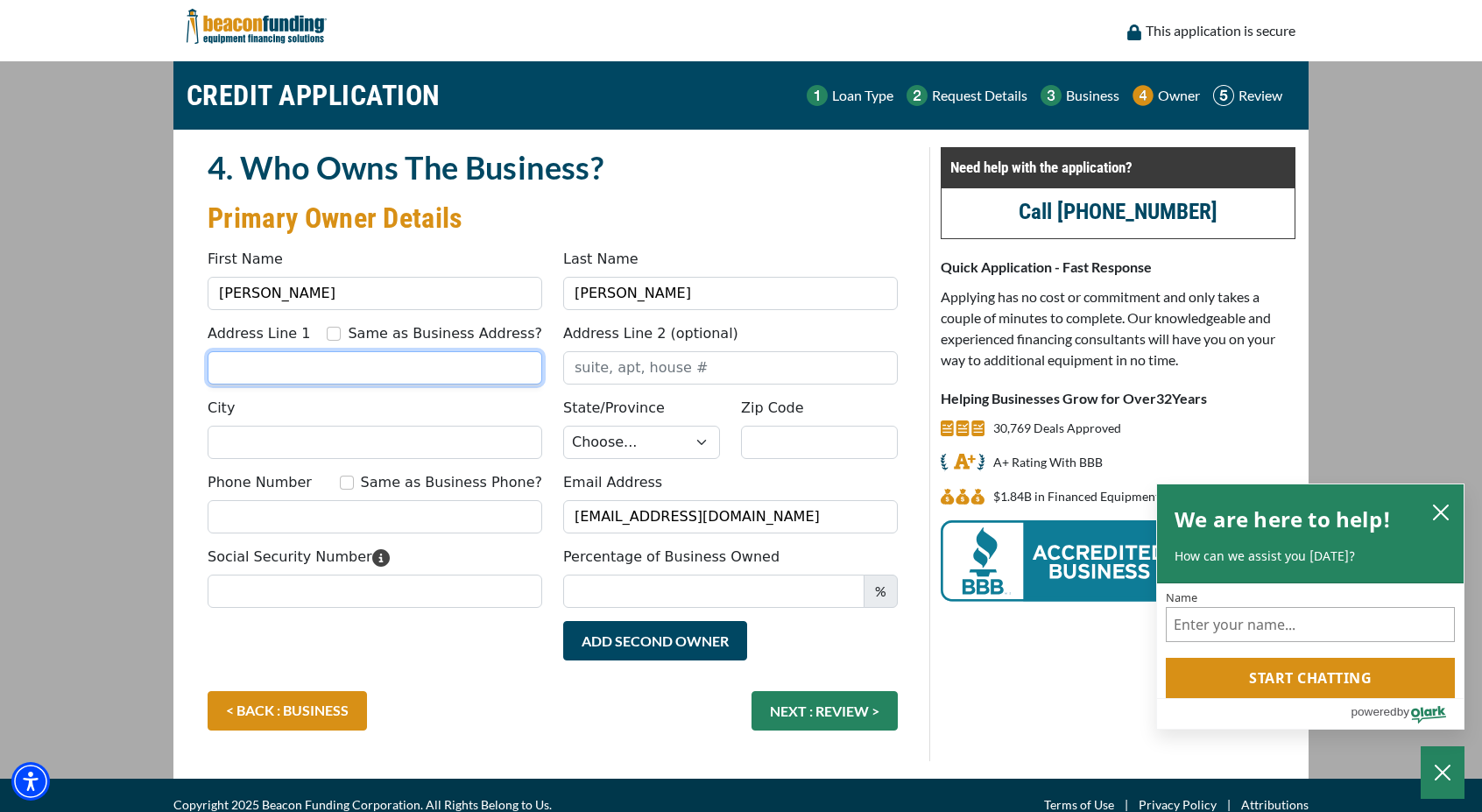
click at [411, 364] on input "Address Line 1" at bounding box center [375, 368] width 335 height 33
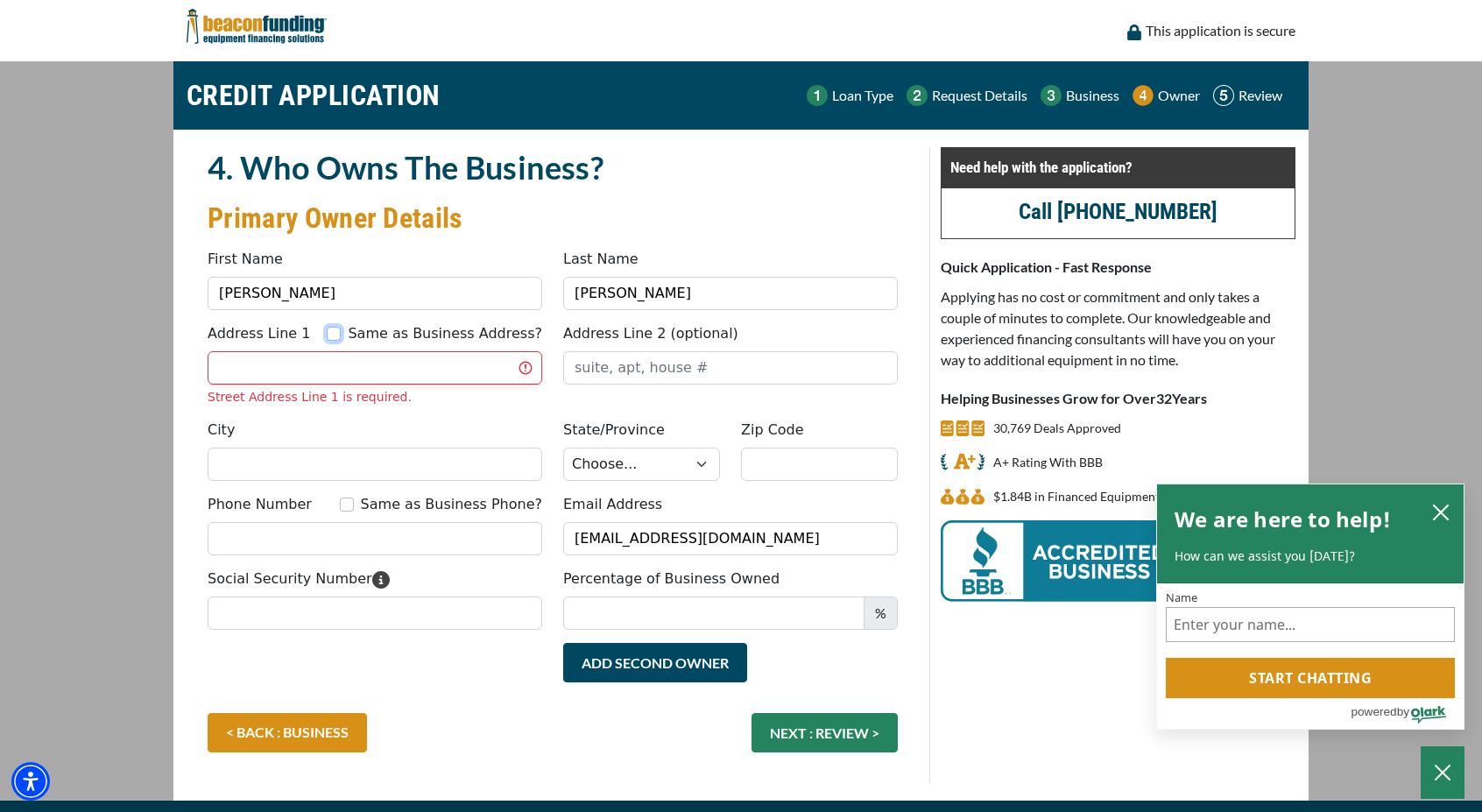
click at [341, 336] on input "Same as Business Address?" at bounding box center [333, 333] width 14 height 14
checkbox input "true"
type input "[STREET_ADDRESS]"
type input "Round Rock"
select select "45"
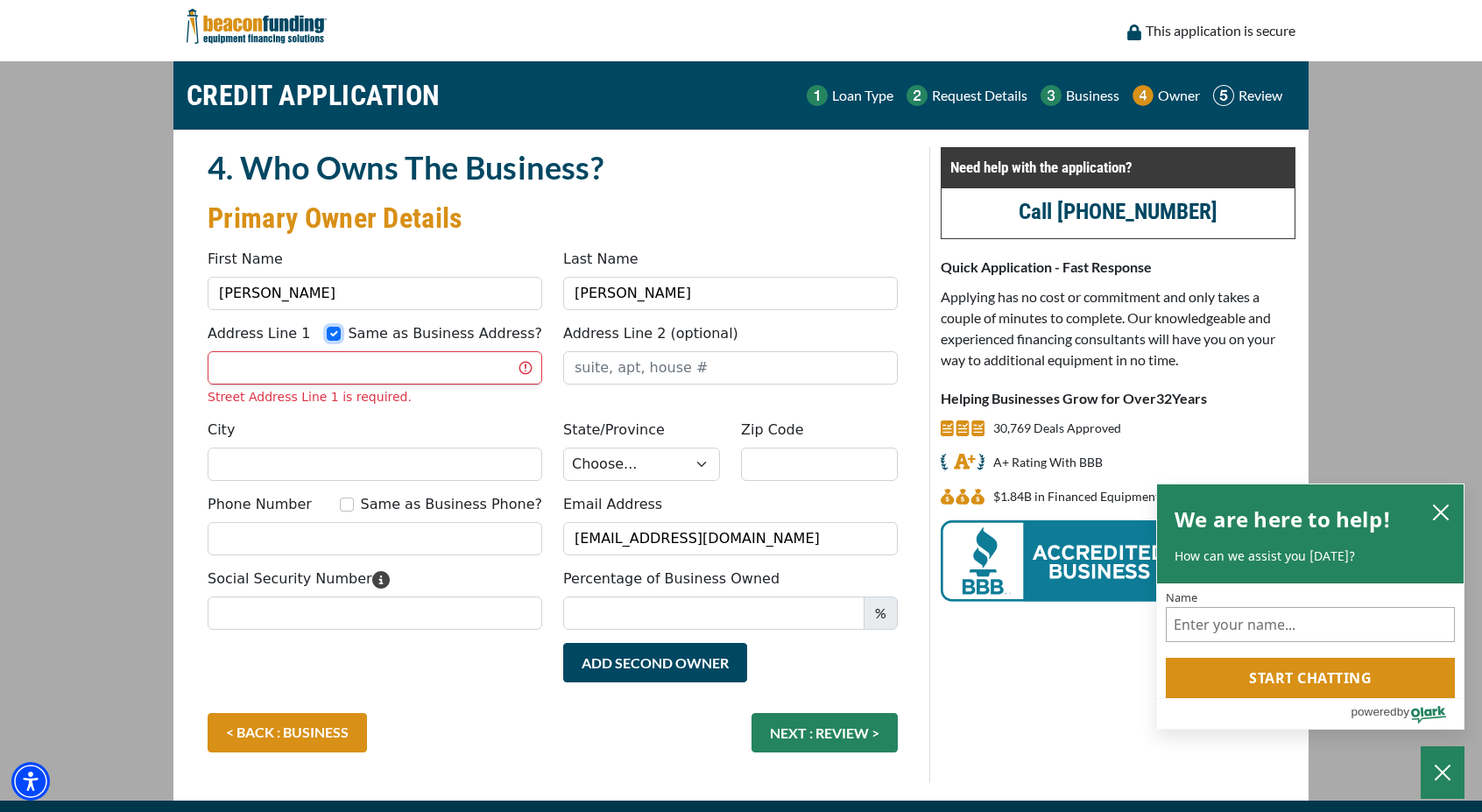
type input "78681"
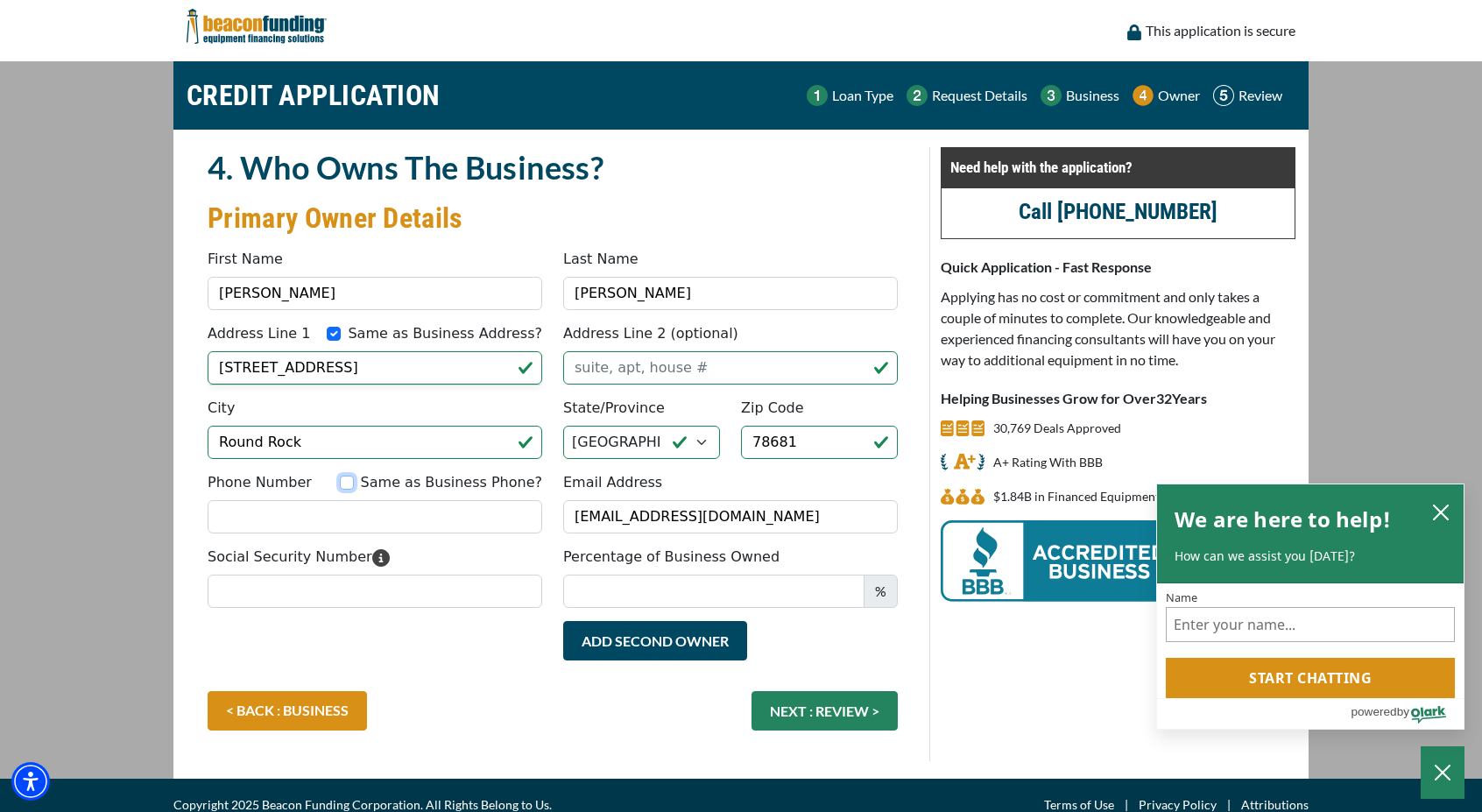
click at [354, 483] on input "Same as Business Phone?" at bounding box center [347, 483] width 14 height 14
checkbox input "true"
type input "[PHONE_NUMBER]"
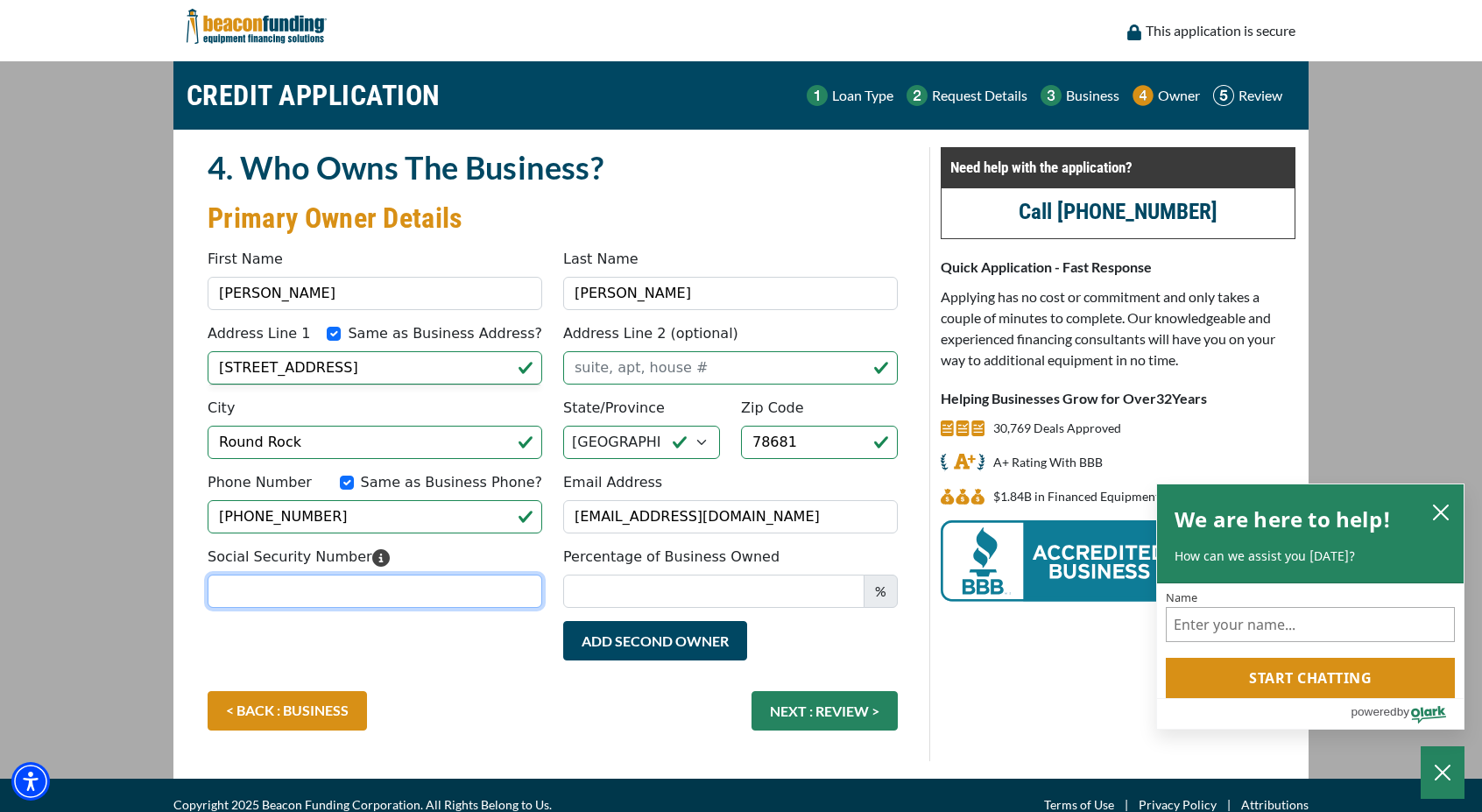
click at [362, 590] on input "Social Security Number" at bounding box center [375, 591] width 335 height 33
type input "641-05-4054"
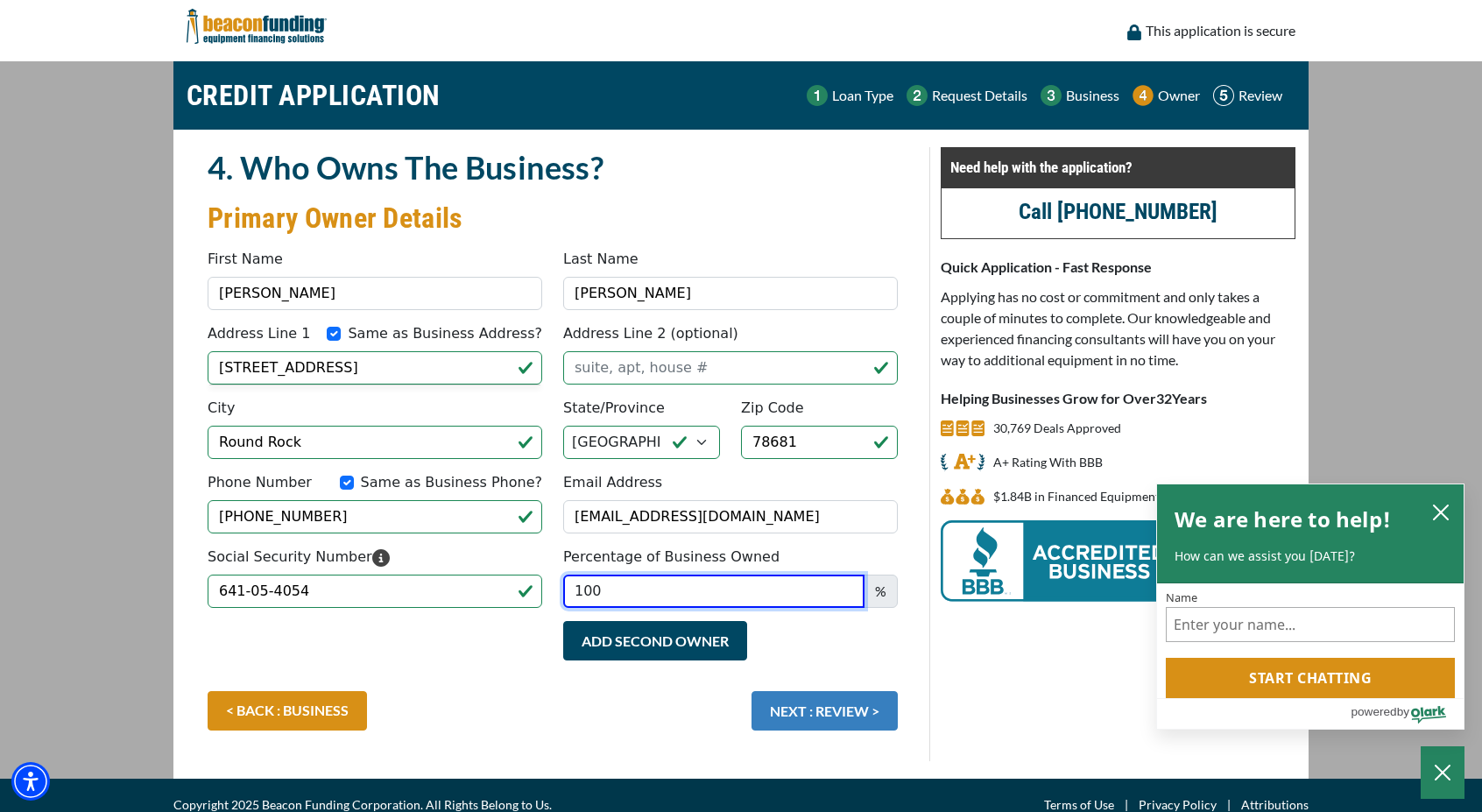
type input "100"
click at [817, 723] on button "NEXT : REVIEW >" at bounding box center [825, 711] width 147 height 40
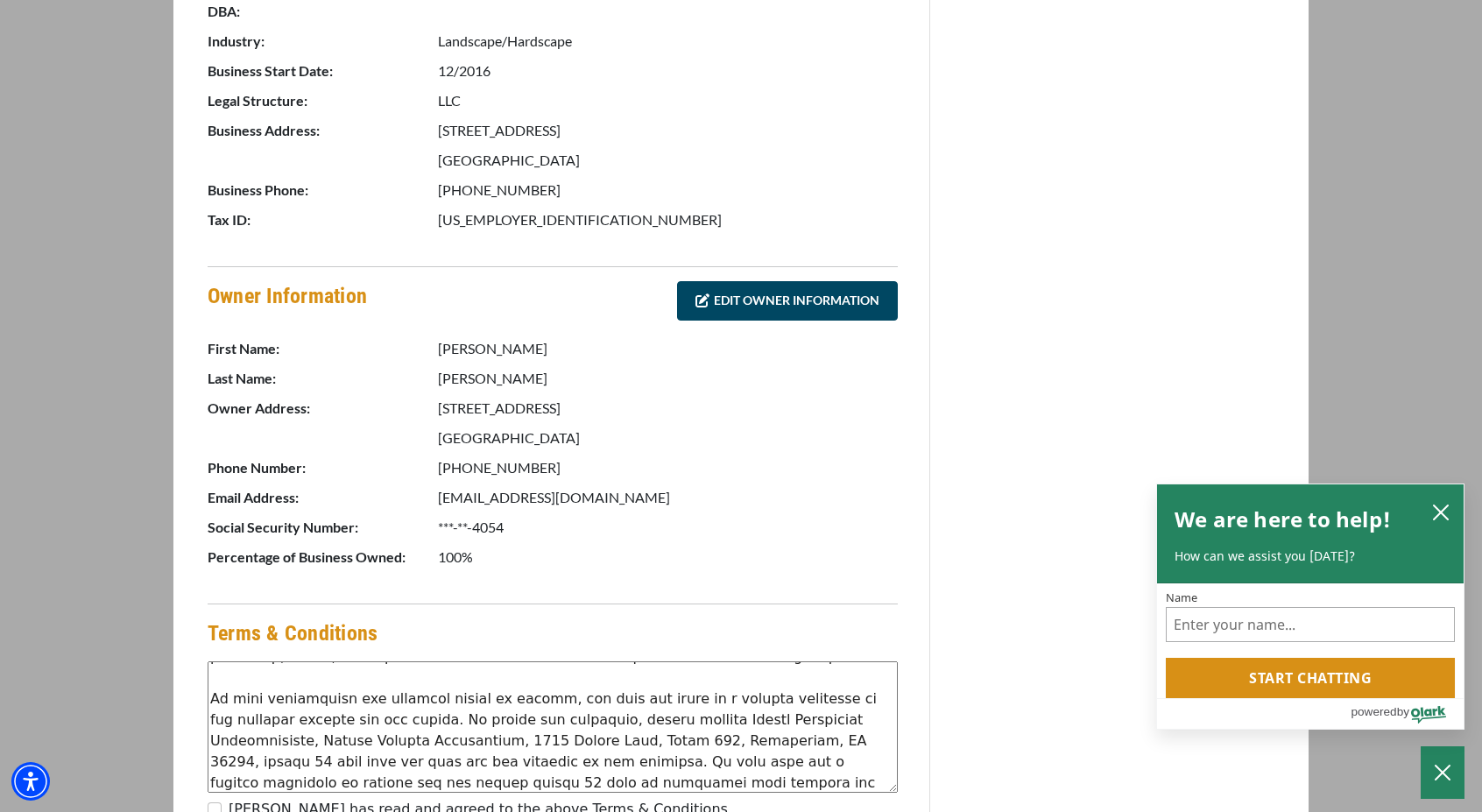
scroll to position [780, 0]
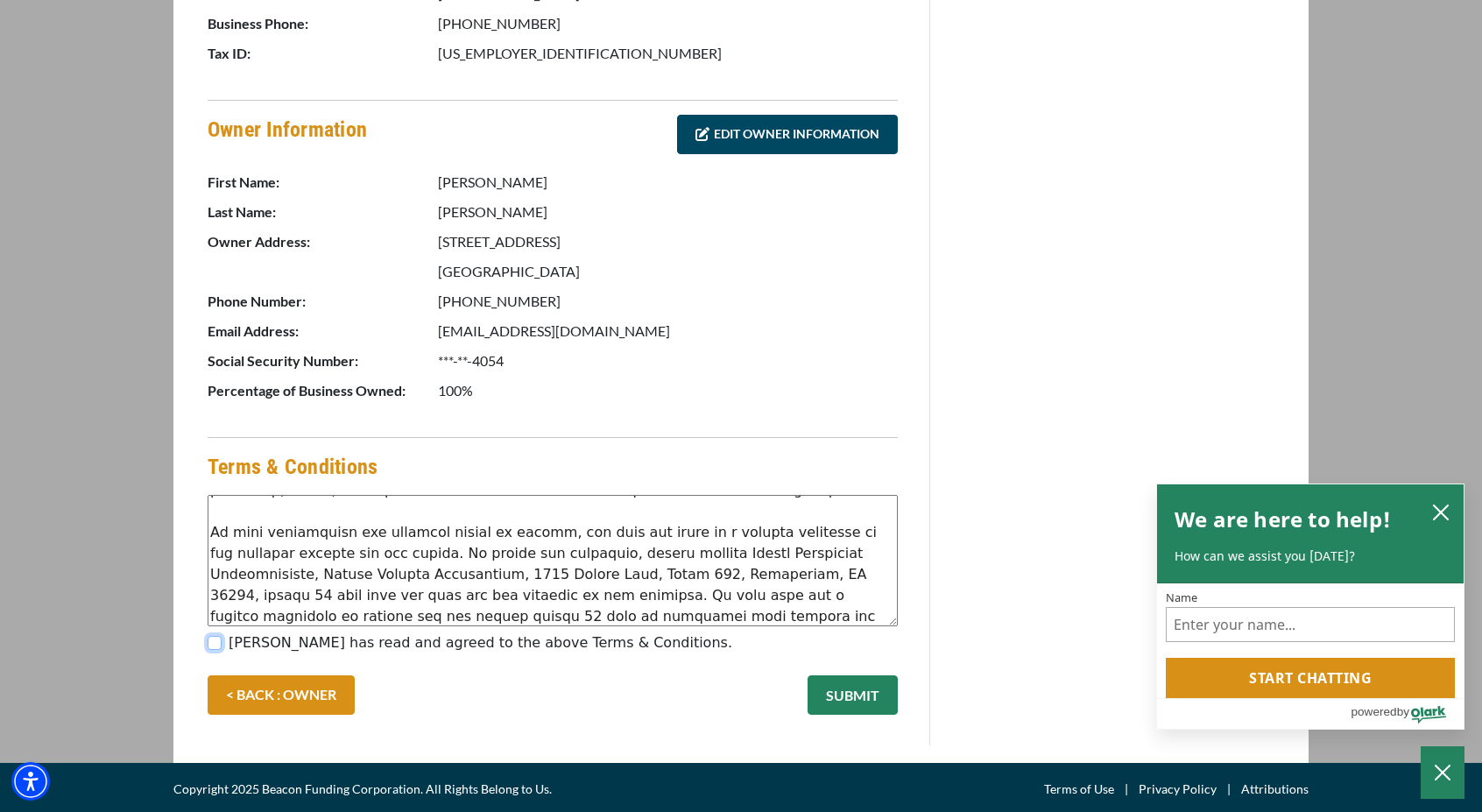
click at [214, 641] on input "[PERSON_NAME] has read and agreed to the above Terms & Conditions." at bounding box center [214, 643] width 14 height 14
checkbox input "true"
click at [862, 684] on button "SUBMIT" at bounding box center [853, 695] width 90 height 40
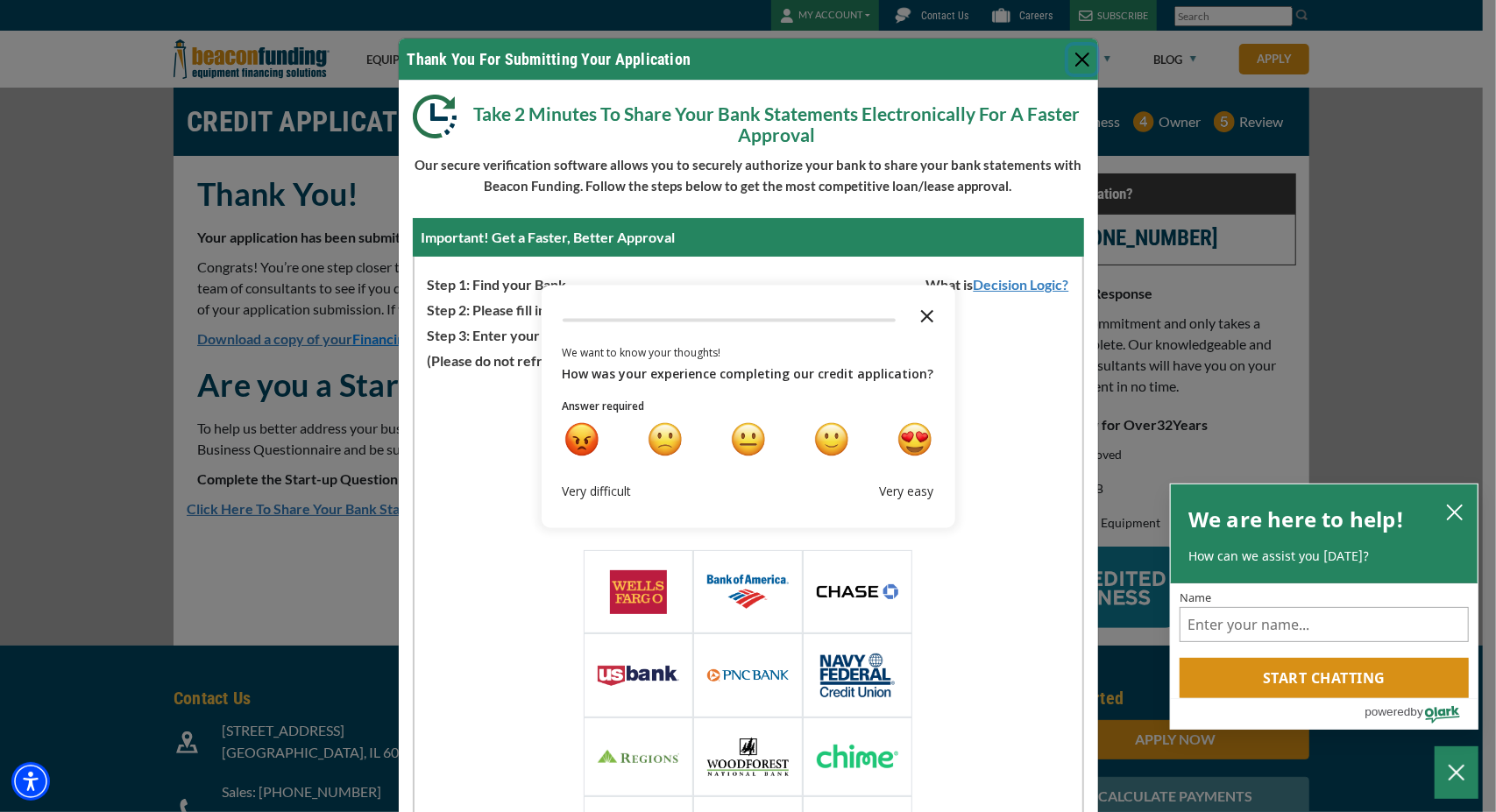
click at [921, 316] on polygon "Close the survey" at bounding box center [927, 316] width 14 height 14
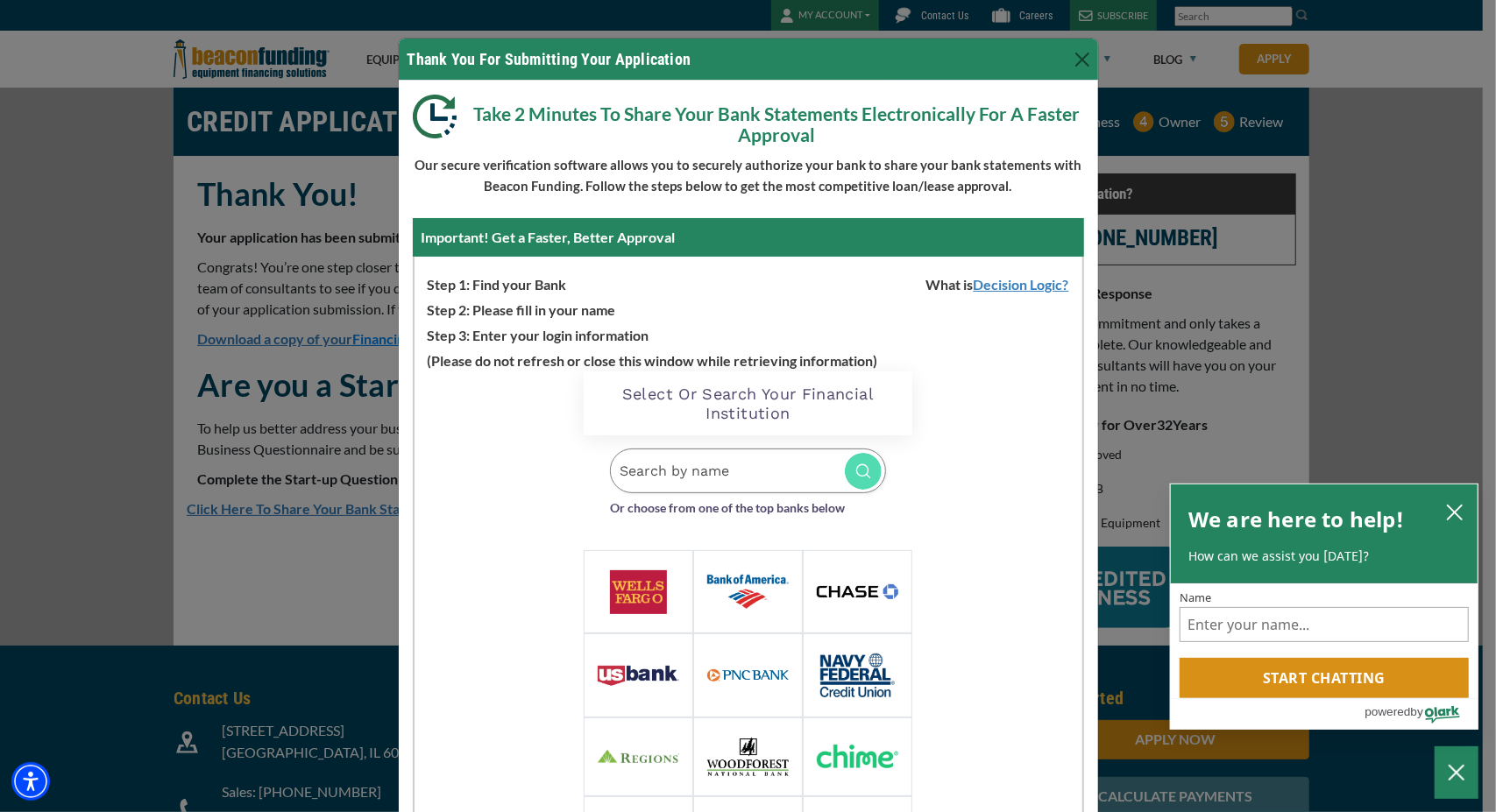
click at [865, 575] on div at bounding box center [857, 592] width 109 height 84
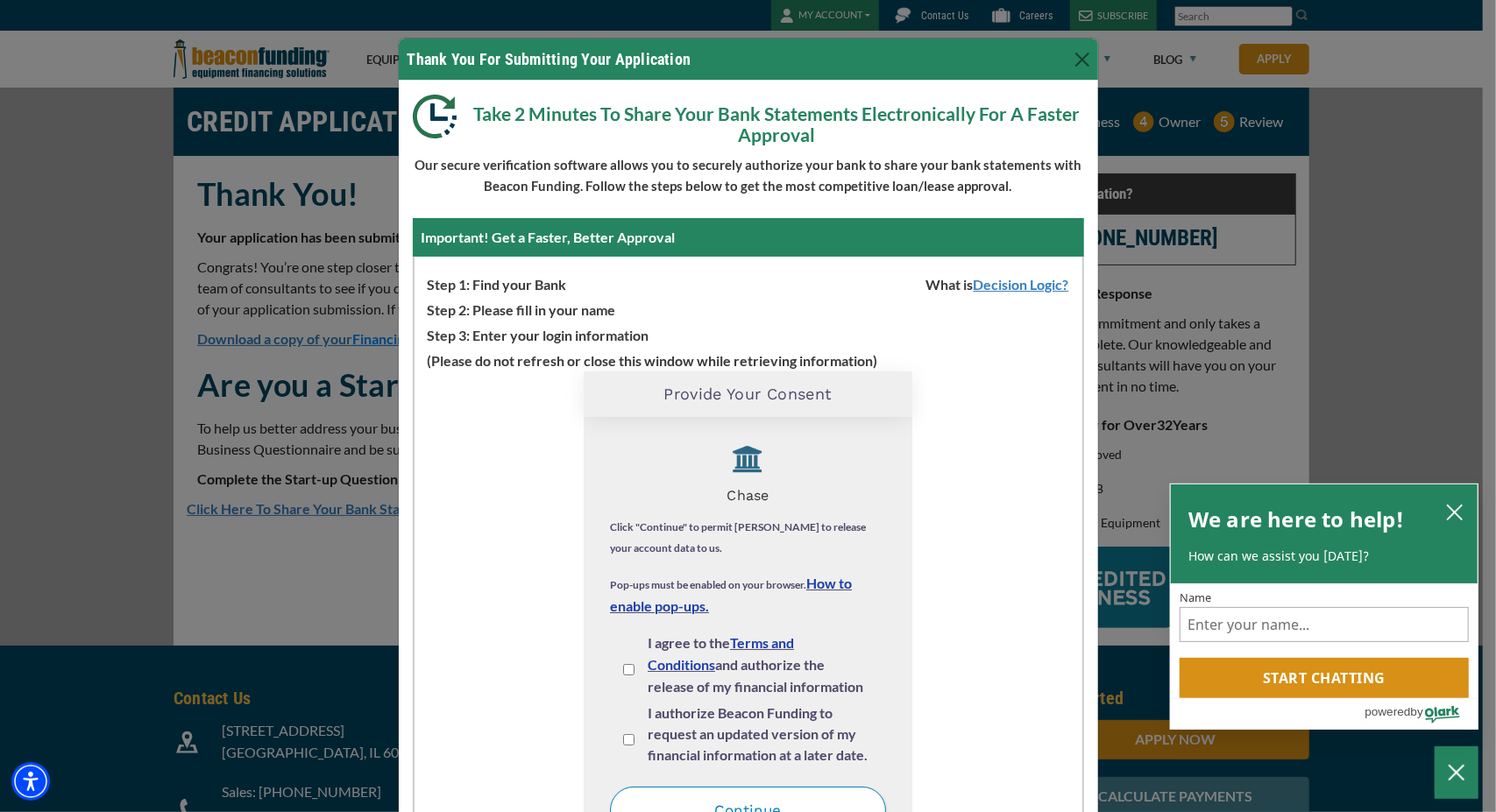
click at [623, 670] on input "I agree to the Terms and Conditions and authorize the release of my financial i…" at bounding box center [629, 670] width 12 height 12
checkbox input "true"
click at [624, 742] on input "I authorize Beacon Funding to request an updated version of my financial inform…" at bounding box center [629, 740] width 12 height 12
checkbox input "true"
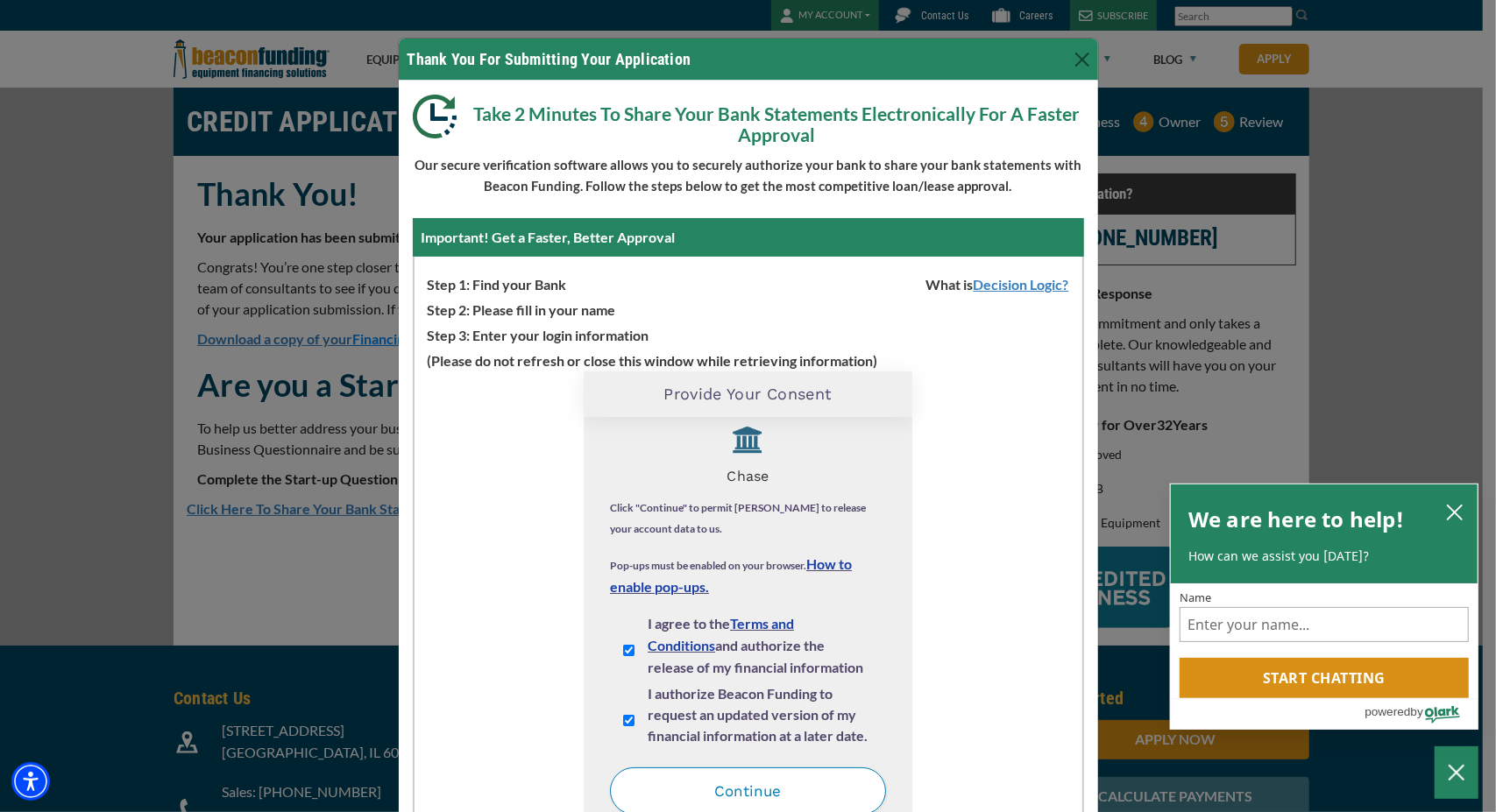
click at [702, 791] on button "Continue" at bounding box center [748, 791] width 276 height 47
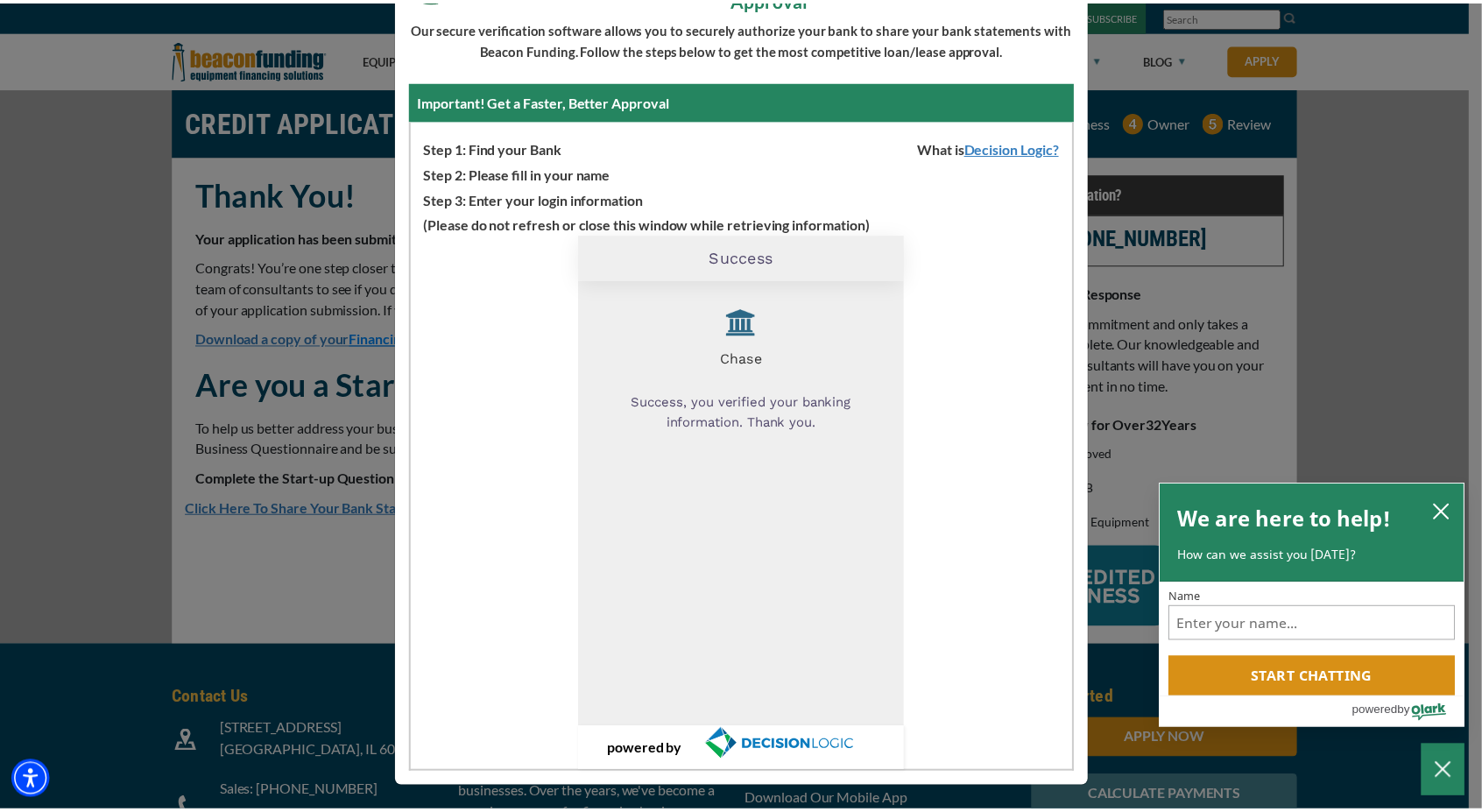
scroll to position [0, 0]
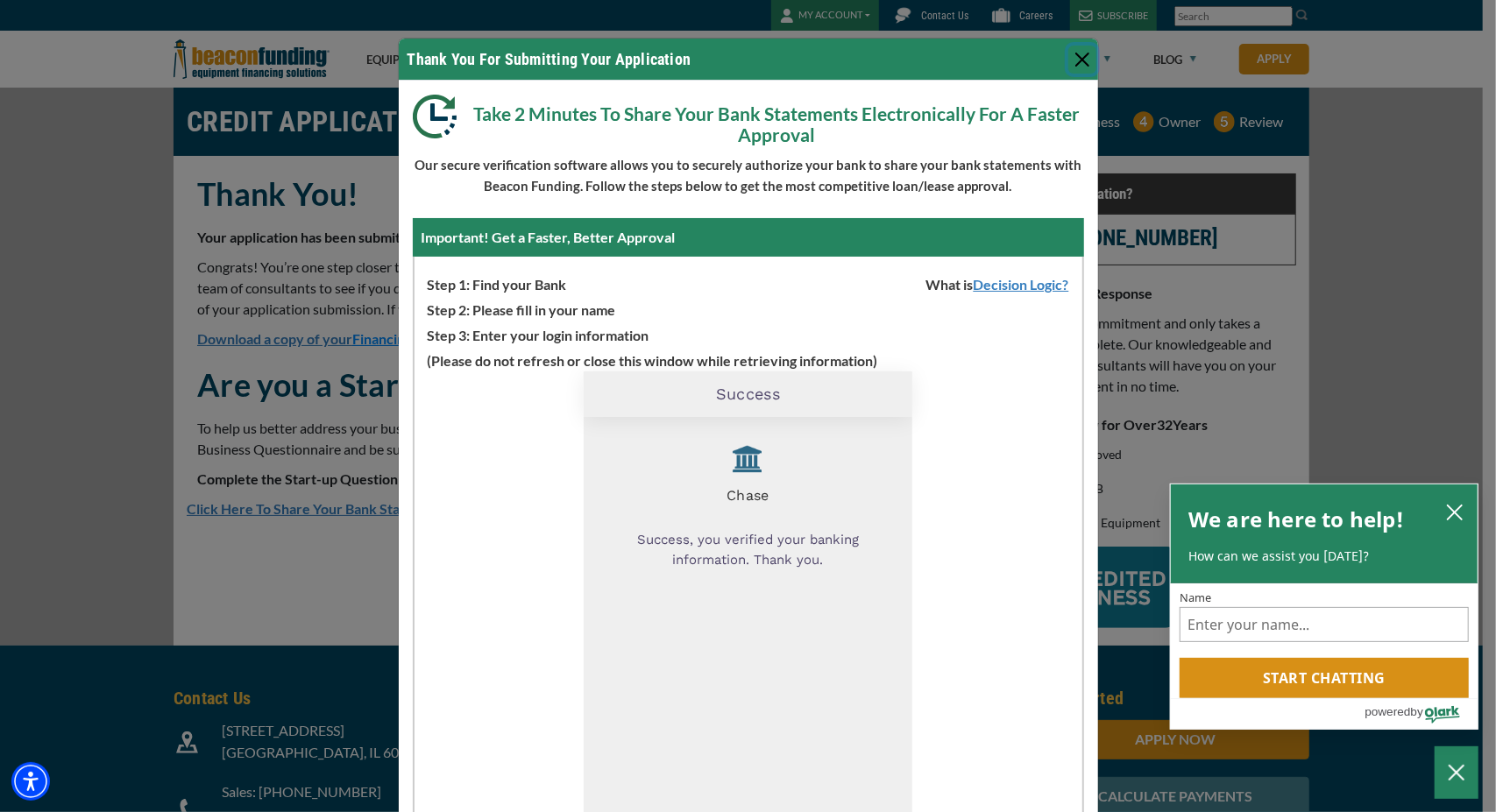
click at [1072, 57] on button "Close" at bounding box center [1082, 59] width 28 height 28
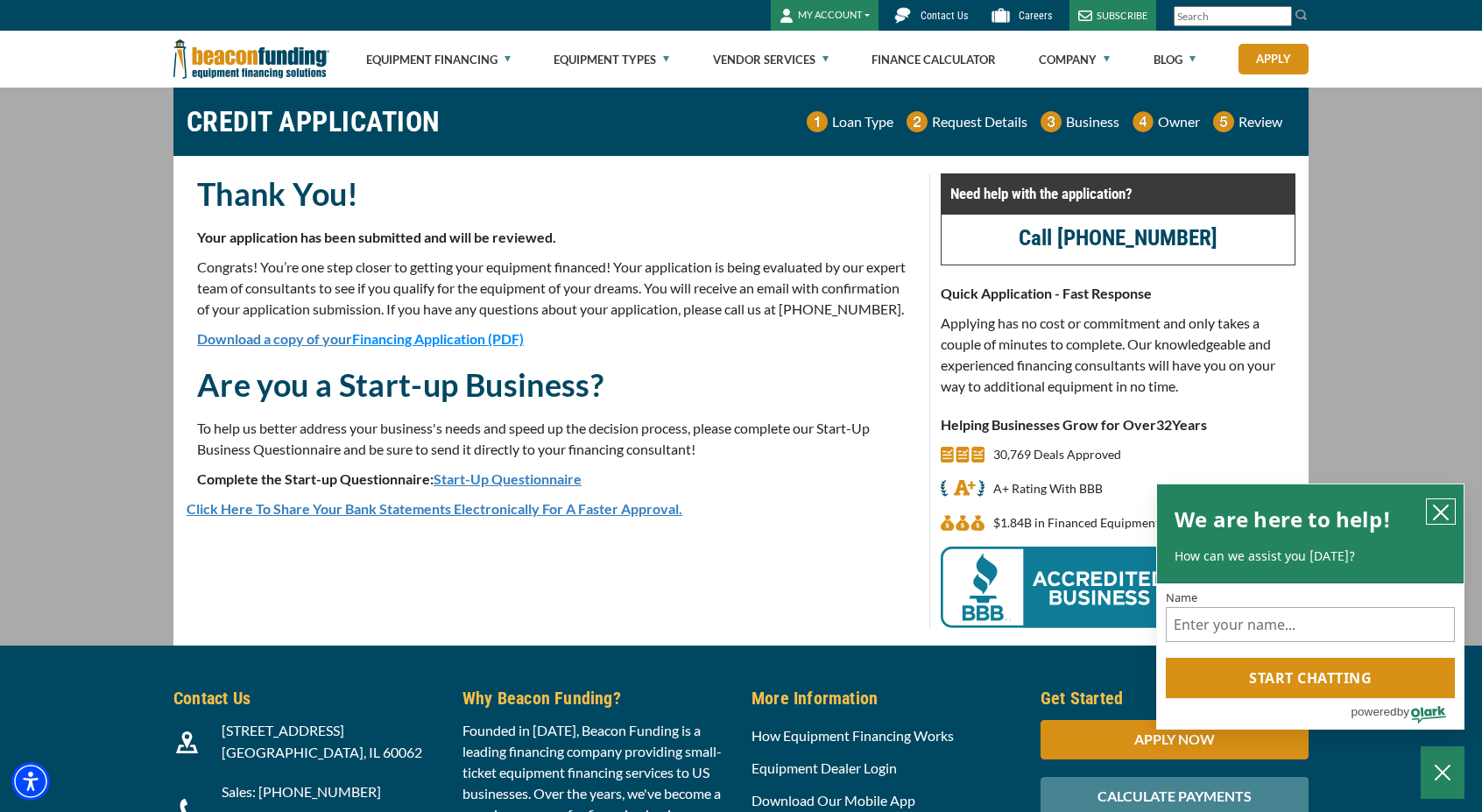
click at [1429, 516] on button "close chatbox" at bounding box center [1440, 511] width 28 height 24
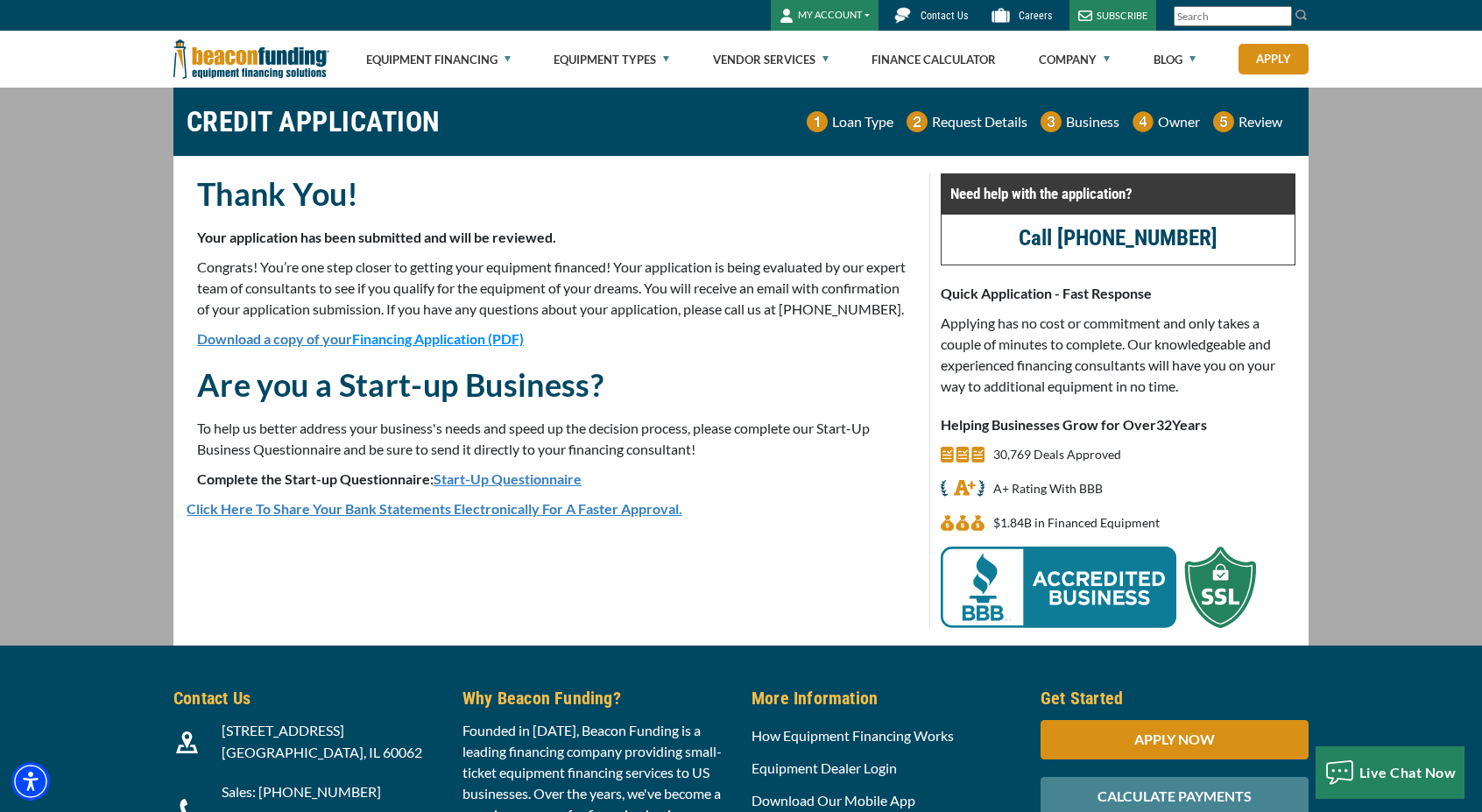
click at [516, 487] on link "Start-Up Questionnaire" at bounding box center [507, 478] width 148 height 16
